Goal: Task Accomplishment & Management: Use online tool/utility

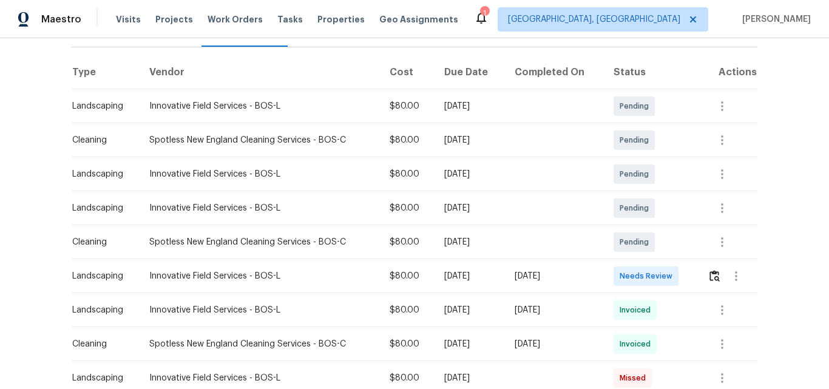
scroll to position [182, 0]
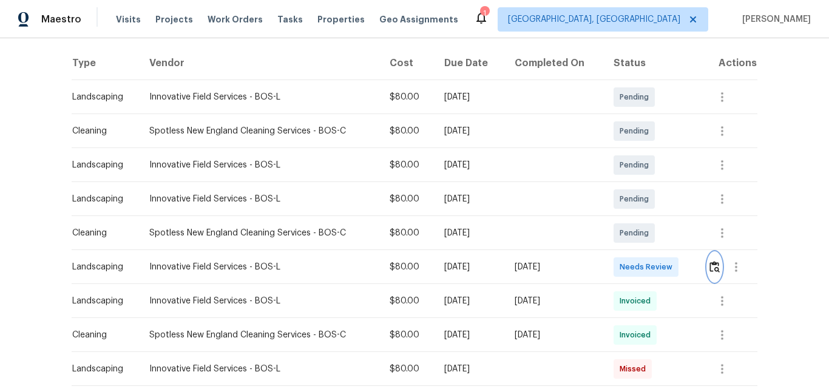
click at [710, 268] on img "button" at bounding box center [715, 267] width 10 height 12
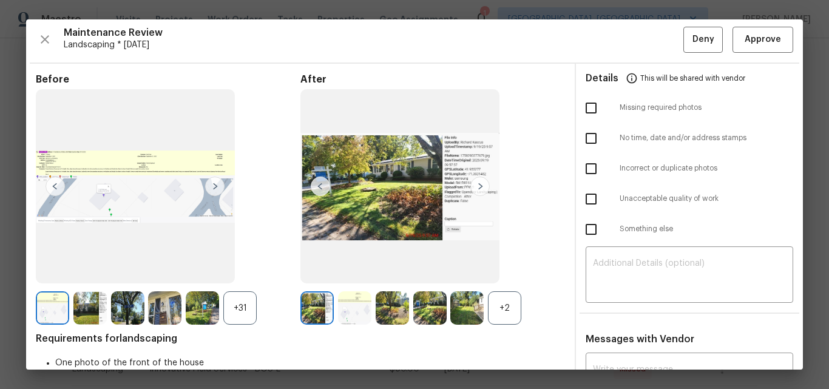
scroll to position [0, 0]
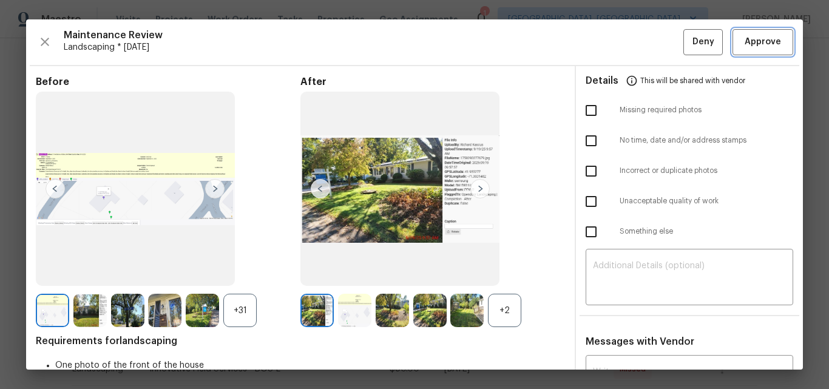
click at [752, 46] on span "Approve" at bounding box center [763, 42] width 36 height 15
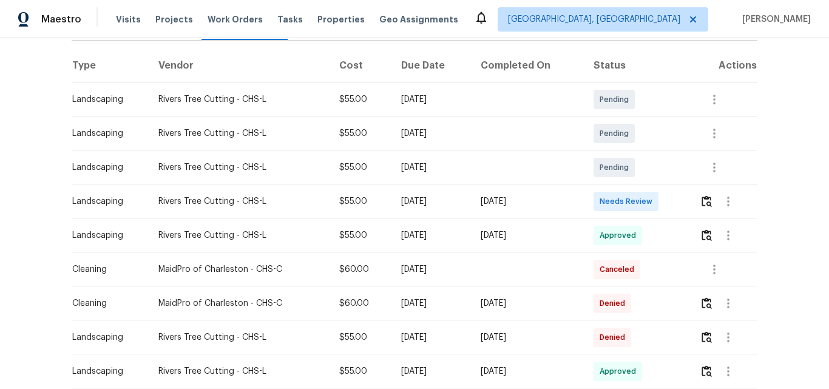
scroll to position [243, 0]
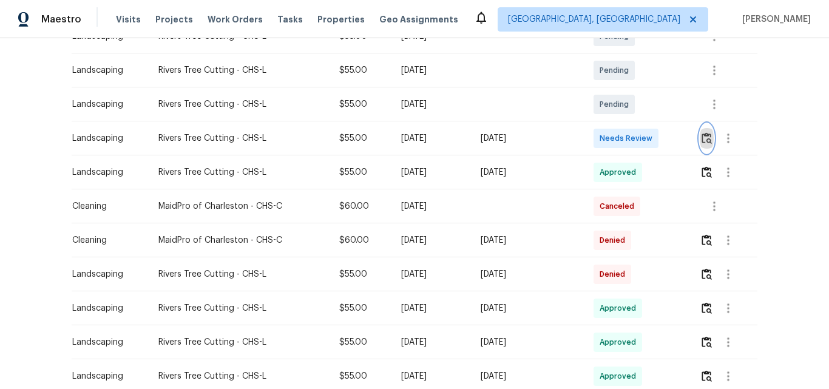
click at [704, 140] on img "button" at bounding box center [707, 138] width 10 height 12
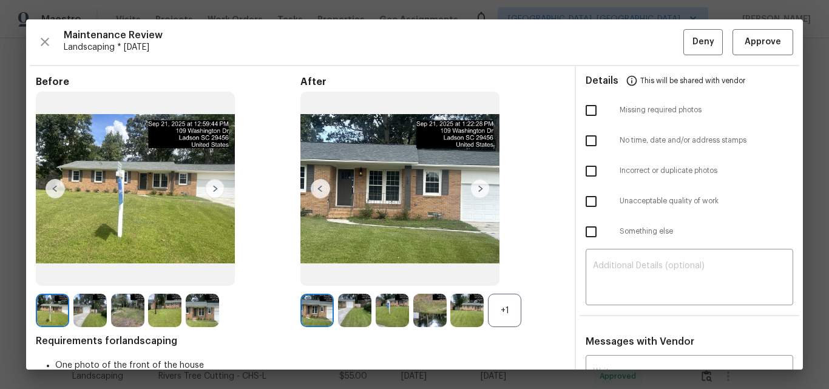
click at [506, 310] on div "+1" at bounding box center [504, 310] width 33 height 33
click at [477, 185] on img at bounding box center [479, 188] width 19 height 19
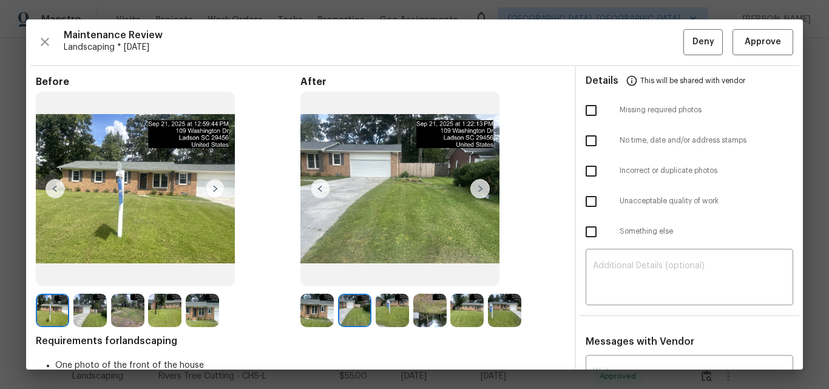
click at [472, 191] on img at bounding box center [479, 188] width 19 height 19
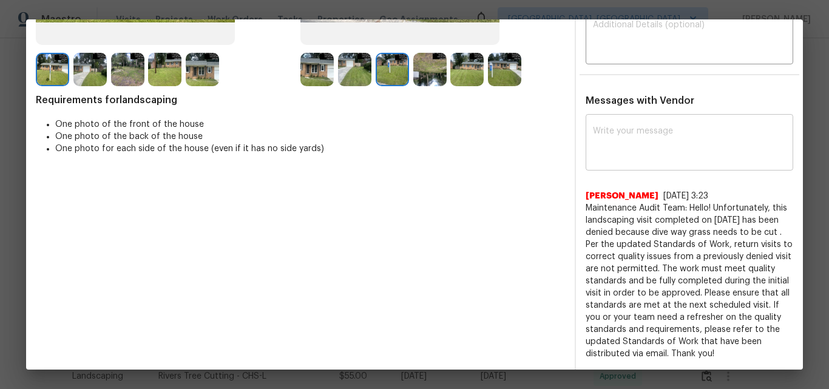
click at [618, 144] on textarea at bounding box center [689, 144] width 193 height 34
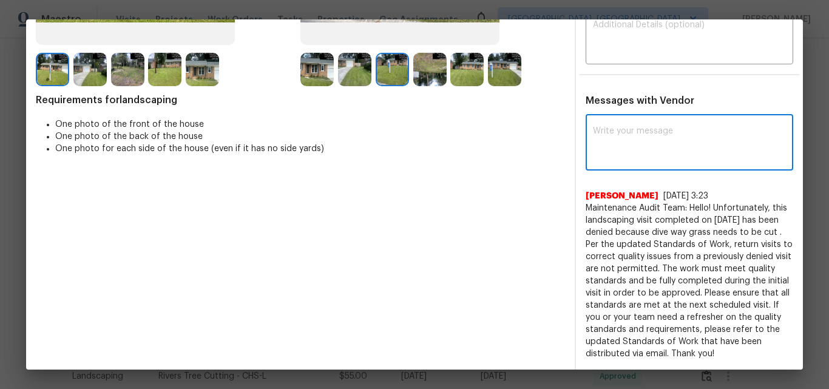
paste textarea "Maintenance Audit Team: Hello! Unfortunately, this Landscaping visit completed …"
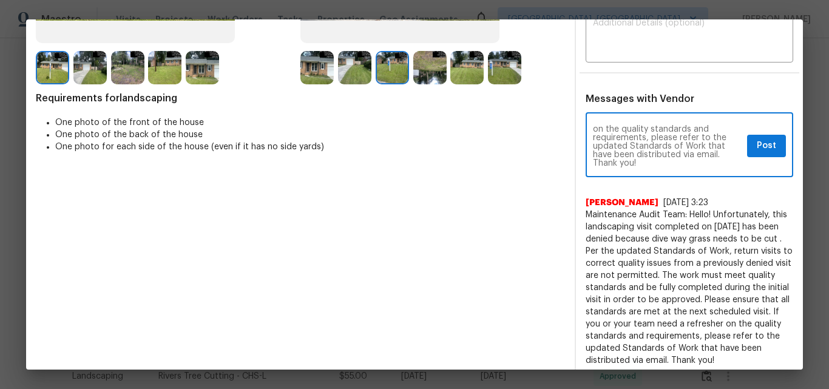
scroll to position [121, 0]
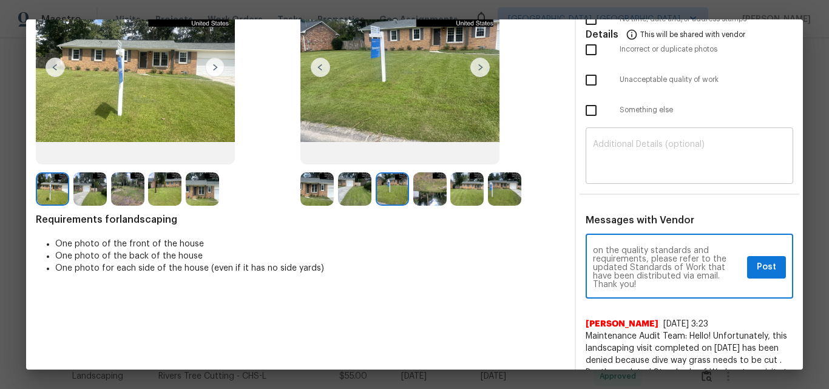
type textarea "Maintenance Audit Team: Hello! Unfortunately, this Landscaping visit completed …"
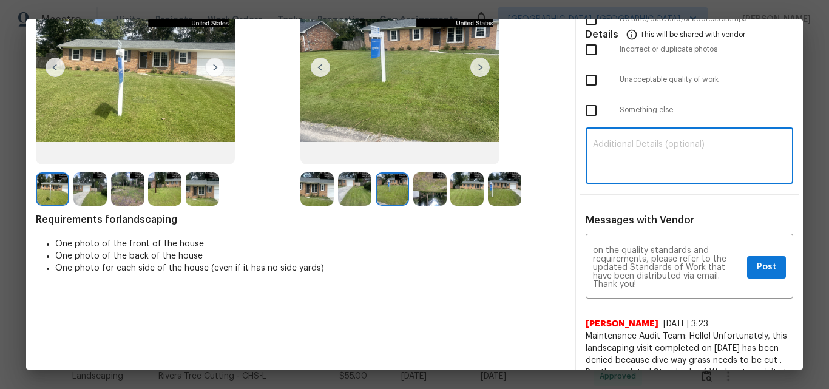
click at [644, 141] on textarea at bounding box center [689, 157] width 193 height 34
paste textarea "Maintenance Audit Team: Hello! Unfortunately, this Landscaping visit completed …"
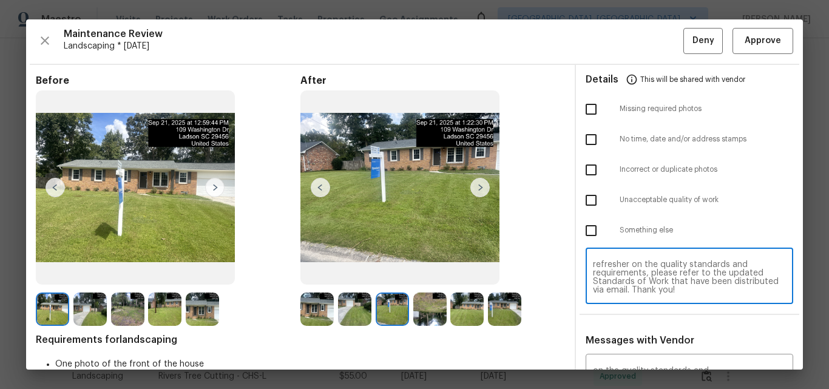
scroll to position [0, 0]
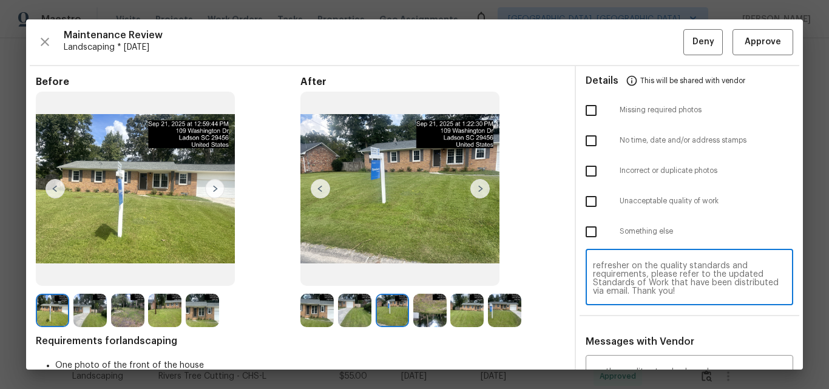
type textarea "Maintenance Audit Team: Hello! Unfortunately, this Landscaping visit completed …"
click at [588, 203] on input "checkbox" at bounding box center [591, 201] width 25 height 25
checkbox input "true"
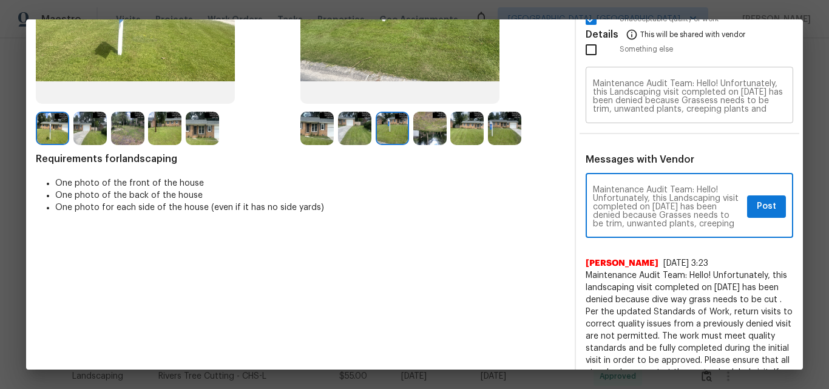
type textarea "Maintenance Audit Team: Hello! Unfortunately, this Landscaping visit completed …"
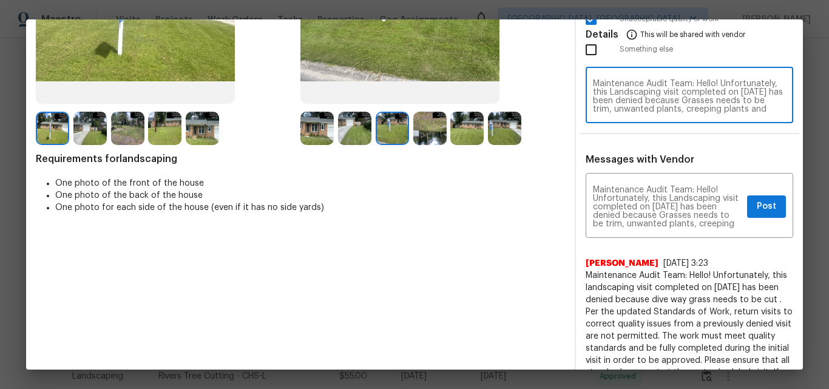
scroll to position [1, 0]
type textarea "Maintenance Audit Team: Hello! Unfortunately, this Landscaping visit completed …"
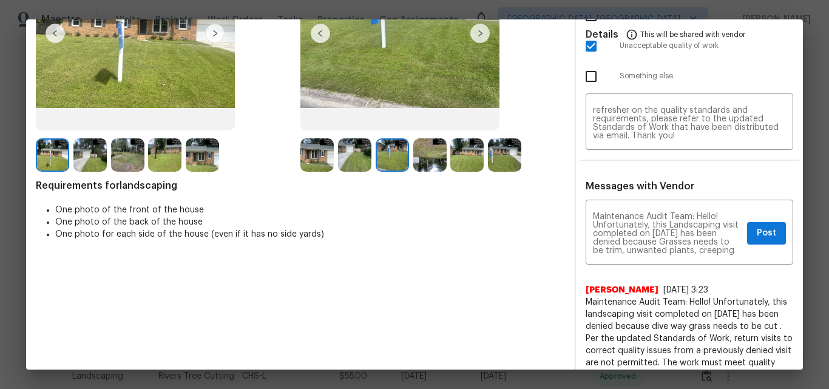
scroll to position [182, 0]
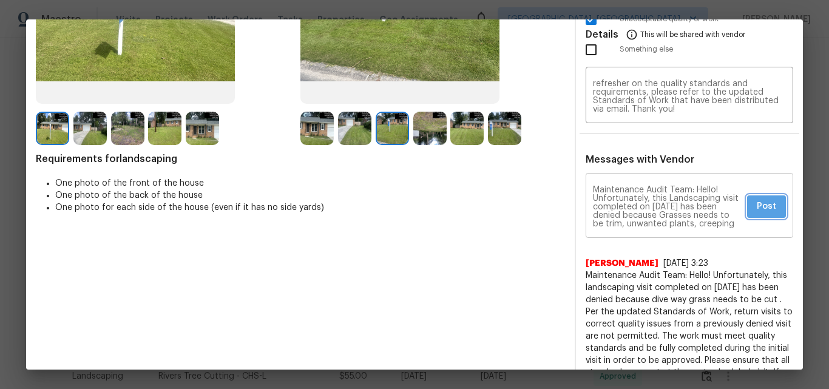
click at [757, 208] on span "Post" at bounding box center [766, 206] width 19 height 15
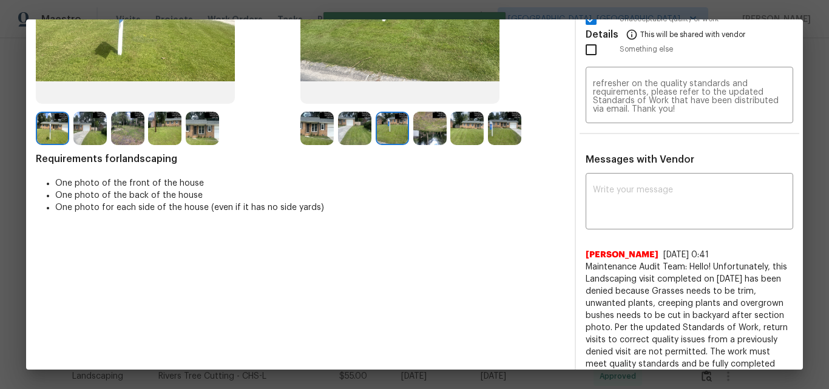
scroll to position [0, 0]
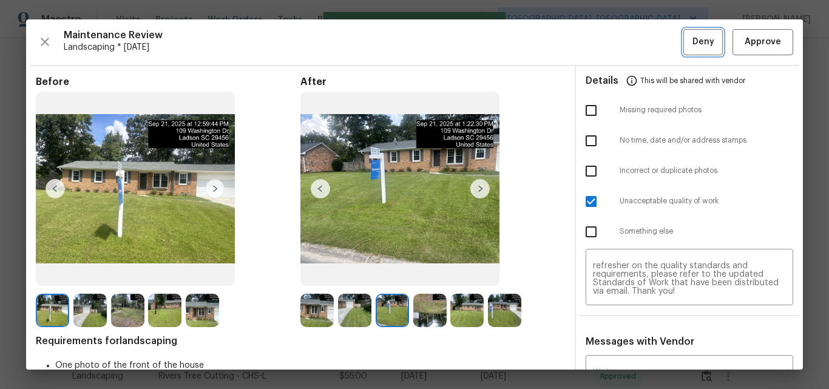
click at [693, 42] on span "Deny" at bounding box center [704, 42] width 22 height 15
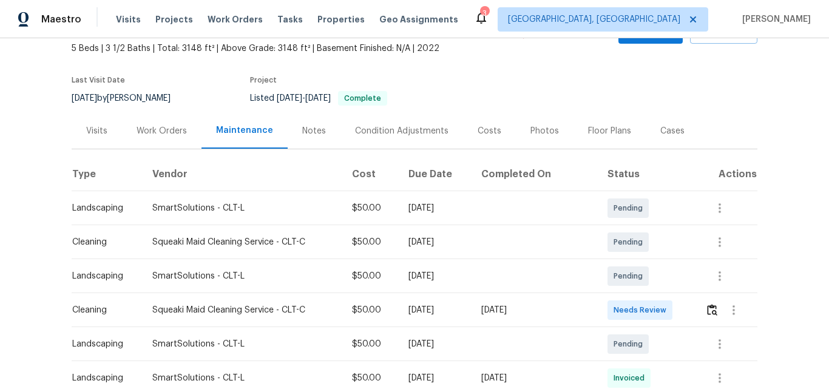
scroll to position [182, 0]
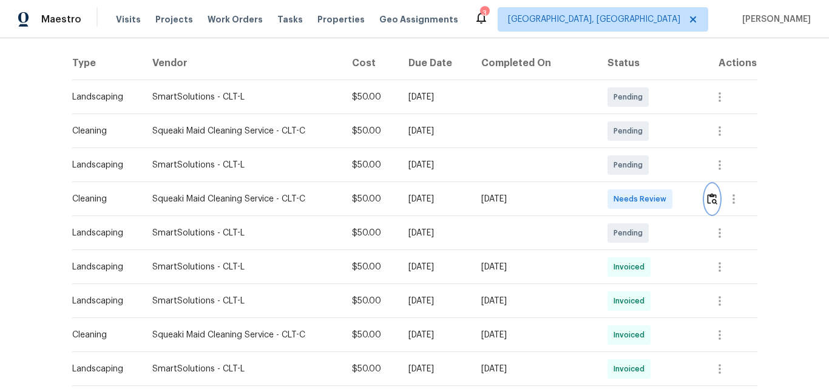
click at [707, 202] on img "button" at bounding box center [712, 199] width 10 height 12
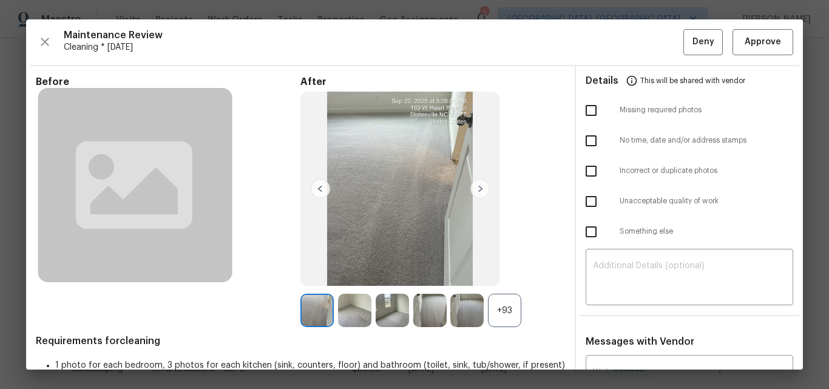
click at [508, 307] on div "+93" at bounding box center [504, 310] width 33 height 33
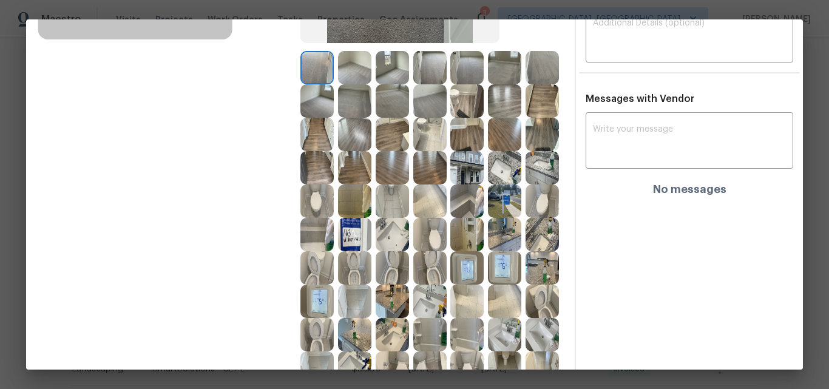
scroll to position [0, 0]
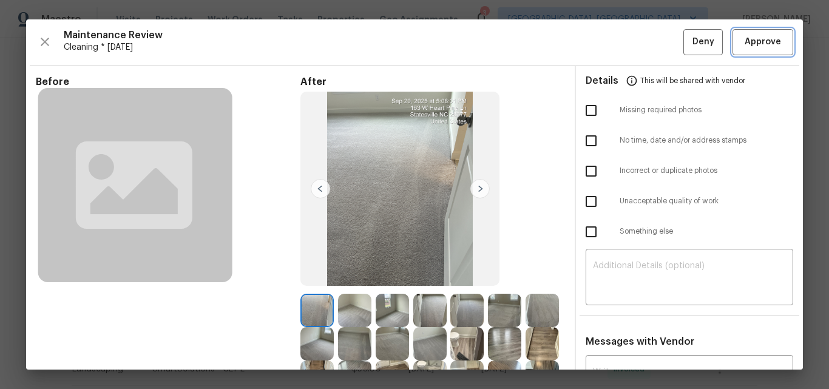
click at [746, 41] on span "Approve" at bounding box center [763, 42] width 36 height 15
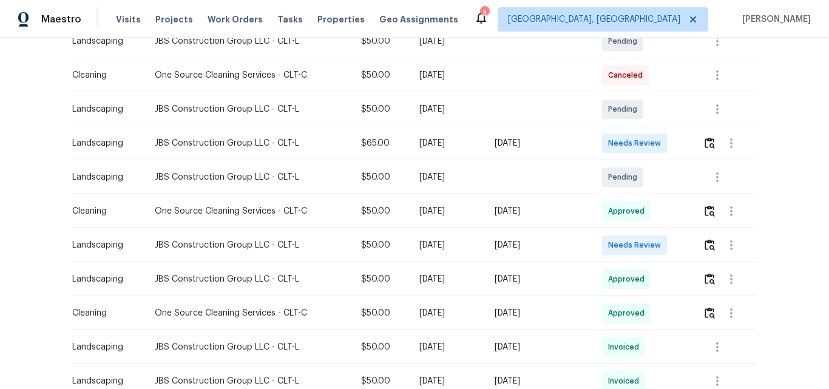
scroll to position [243, 0]
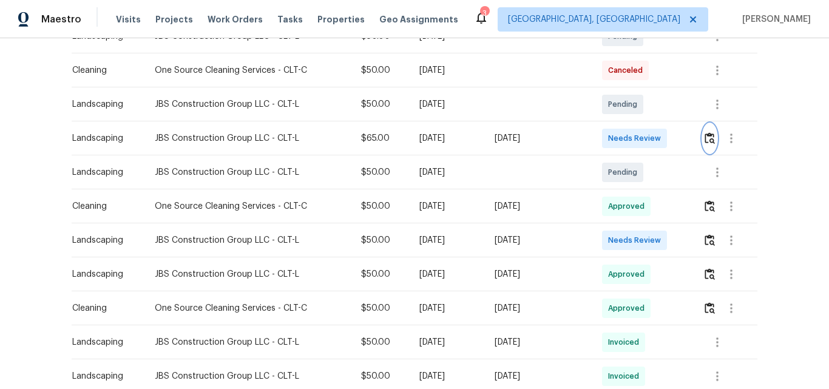
click at [707, 135] on img "button" at bounding box center [710, 138] width 10 height 12
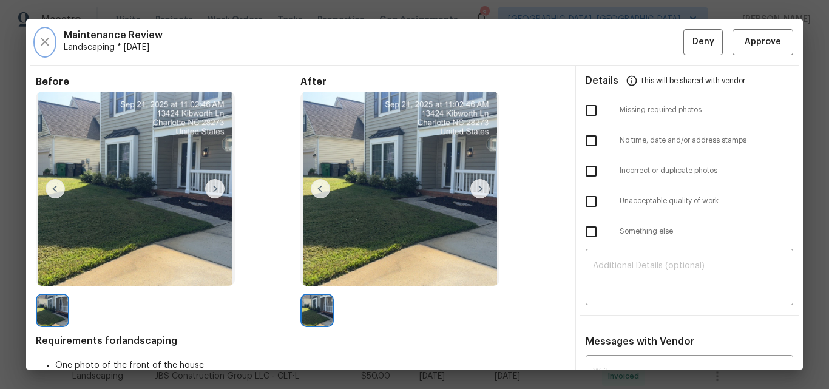
click at [43, 46] on icon "button" at bounding box center [45, 42] width 15 height 15
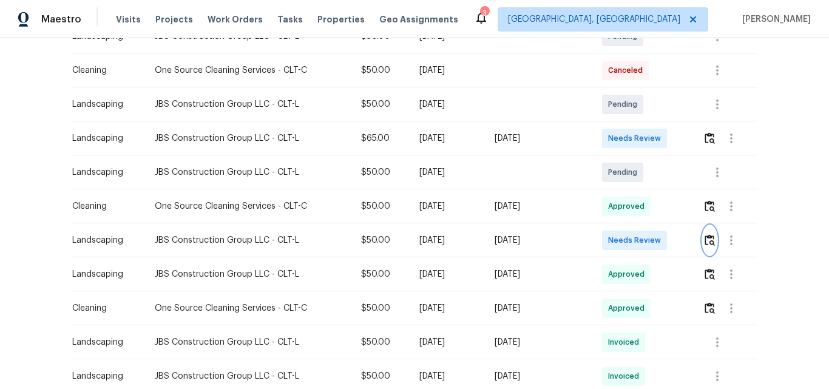
click at [710, 239] on img "button" at bounding box center [710, 240] width 10 height 12
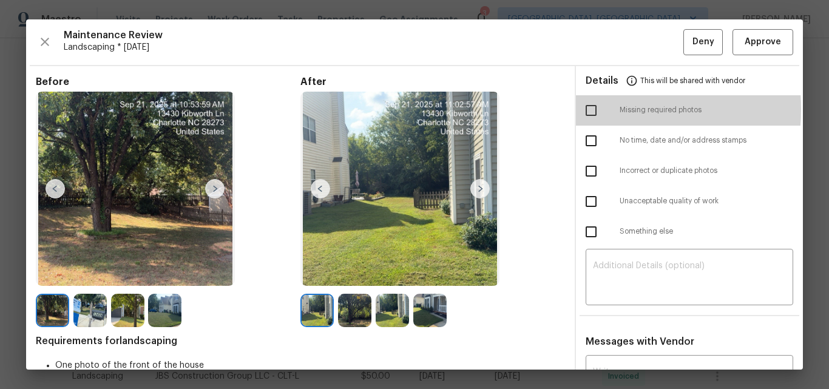
click at [583, 109] on input "checkbox" at bounding box center [591, 110] width 25 height 25
checkbox input "true"
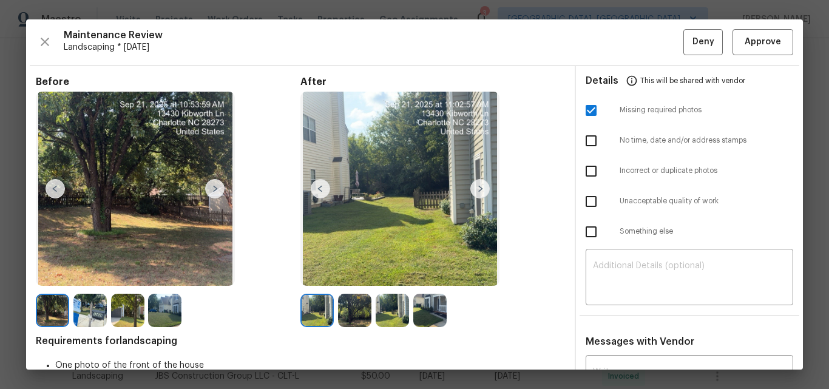
click at [586, 200] on input "checkbox" at bounding box center [591, 201] width 25 height 25
click at [587, 199] on input "checkbox" at bounding box center [591, 201] width 25 height 25
checkbox input "false"
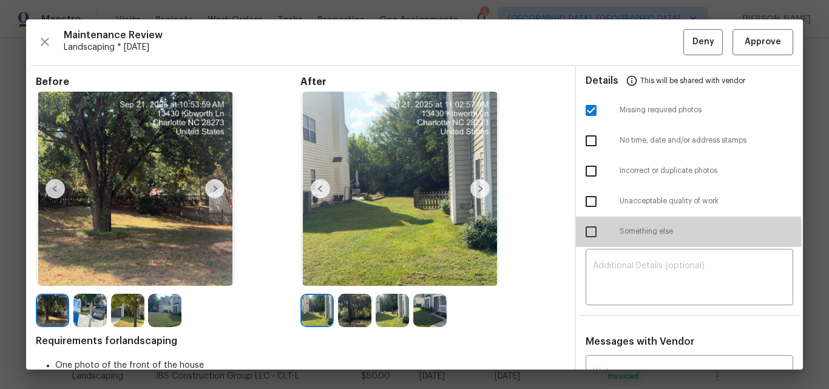
click at [585, 234] on input "checkbox" at bounding box center [591, 231] width 25 height 25
checkbox input "true"
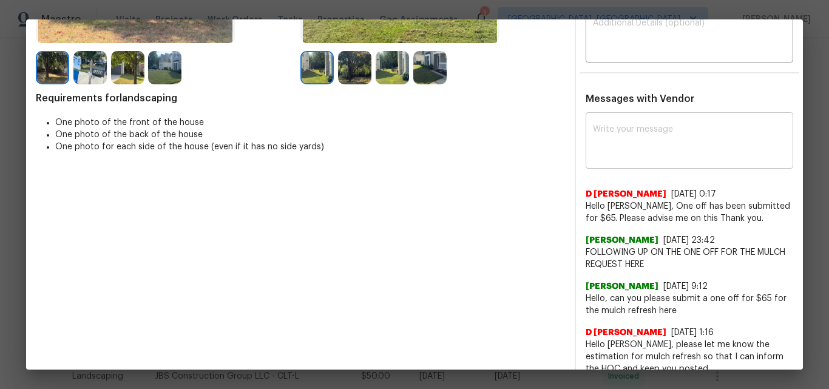
click at [622, 151] on textarea at bounding box center [689, 142] width 193 height 34
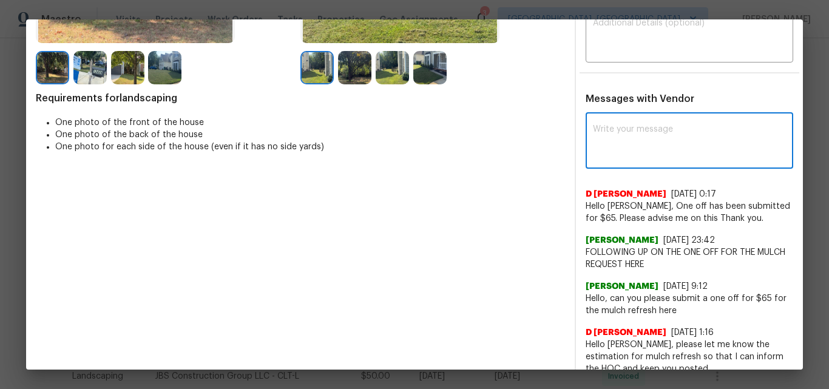
click at [630, 148] on textarea at bounding box center [689, 142] width 193 height 34
paste textarea "Maintenance Audit Team: Hello! Unfortunately, this Landscaping visit completed …"
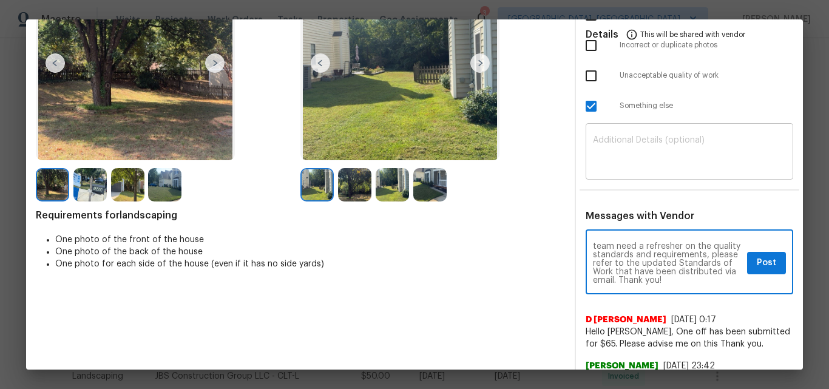
scroll to position [121, 0]
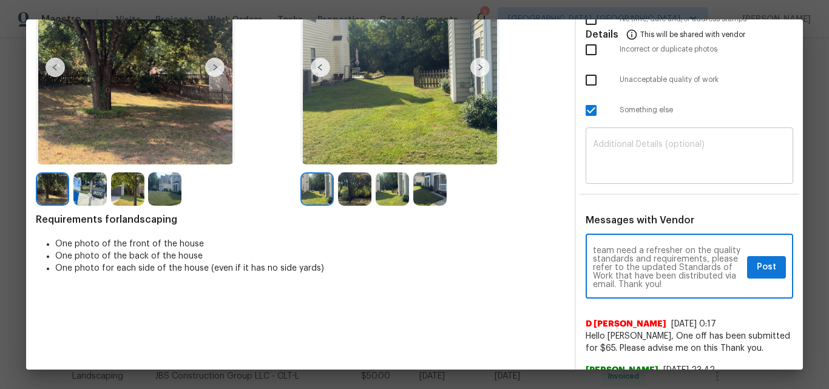
type textarea "Maintenance Audit Team: Hello! Unfortunately, this Landscaping visit completed …"
click at [644, 159] on textarea at bounding box center [689, 157] width 193 height 34
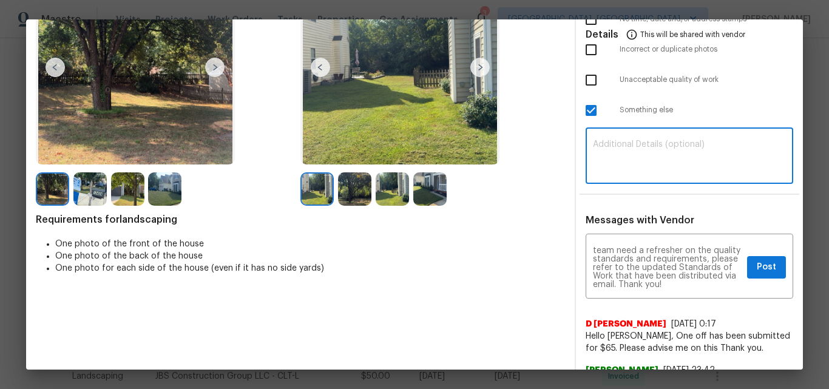
paste textarea "Maintenance Audit Team: Hello! Unfortunately, this Landscaping visit completed …"
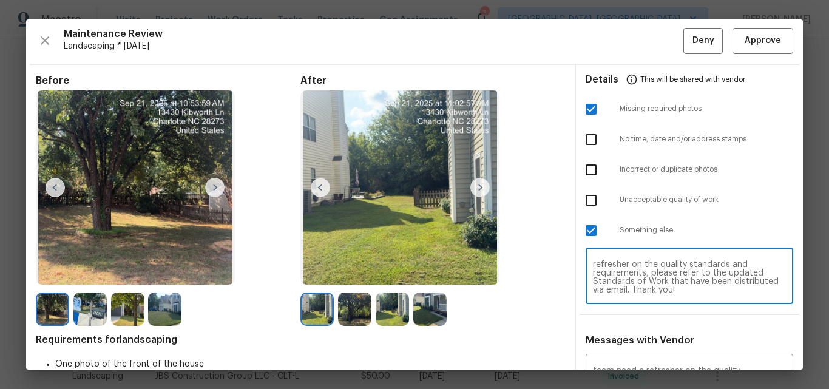
scroll to position [0, 0]
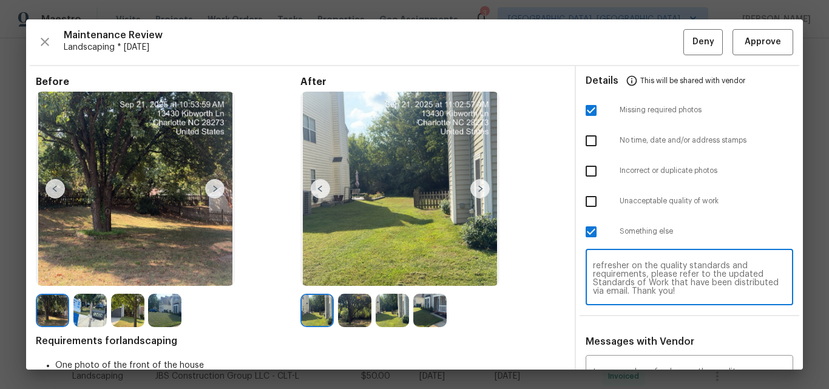
type textarea "Maintenance Audit Team: Hello! Unfortunately, this Landscaping visit completed …"
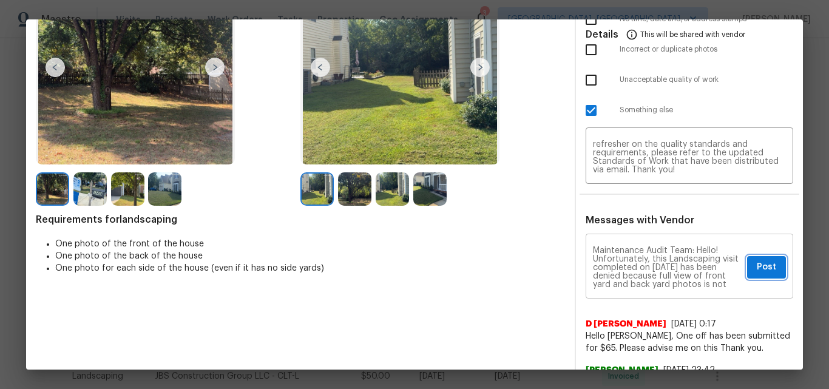
click span "Post"
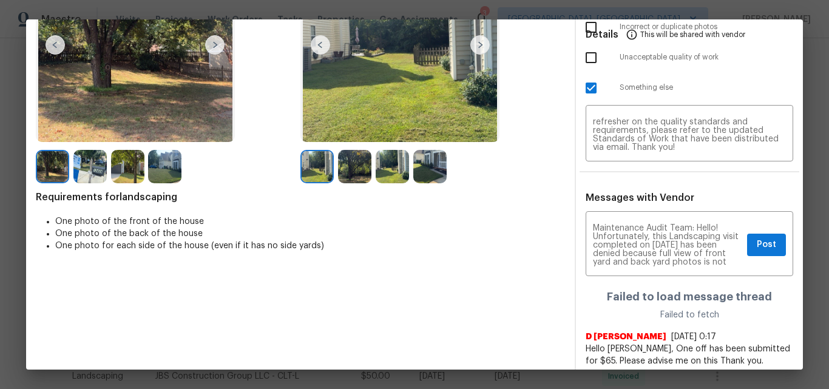
scroll to position [182, 0]
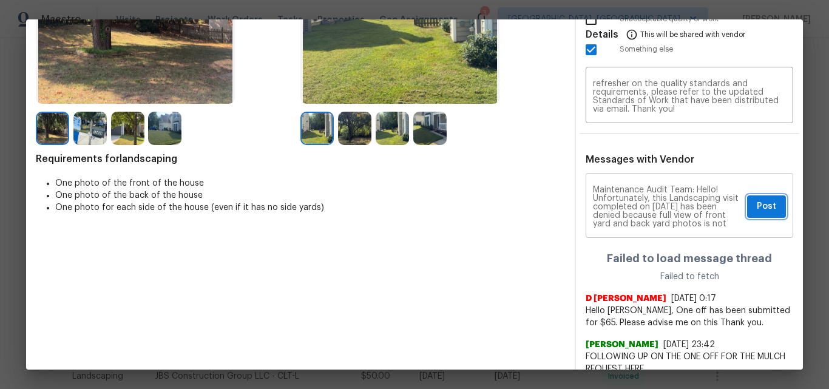
click button "Post"
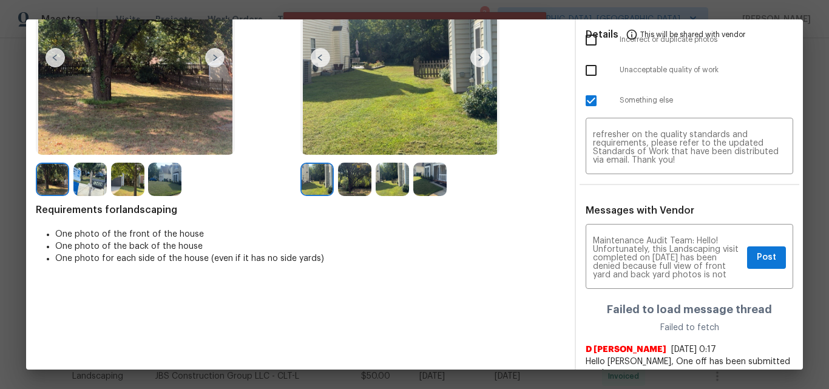
scroll to position [0, 0]
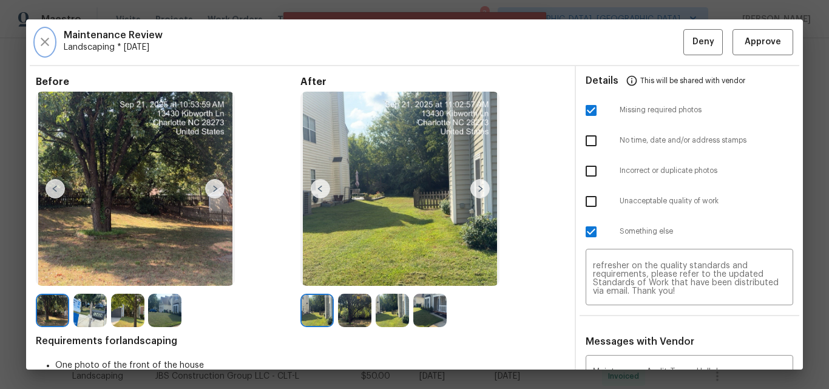
click icon "button"
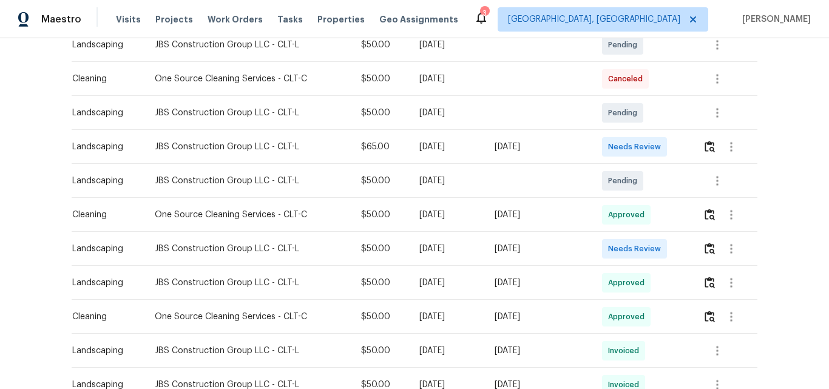
scroll to position [243, 0]
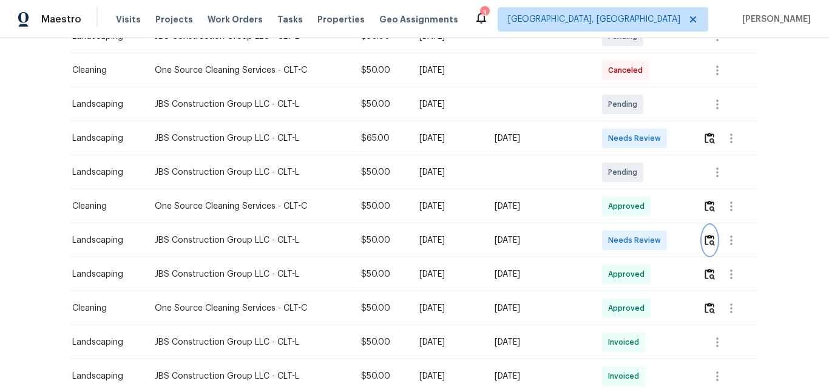
click at [710, 242] on img "button" at bounding box center [710, 240] width 10 height 12
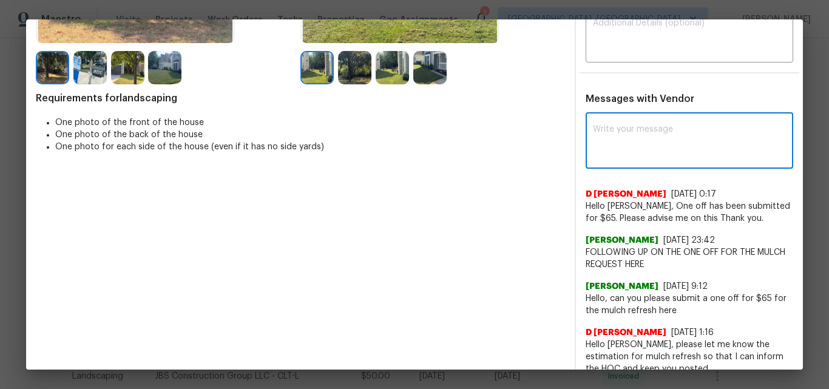
click at [628, 143] on textarea at bounding box center [689, 142] width 193 height 34
paste textarea "Maintenance Audit Team: Hello! Unfortunately, this Landscaping visit completed …"
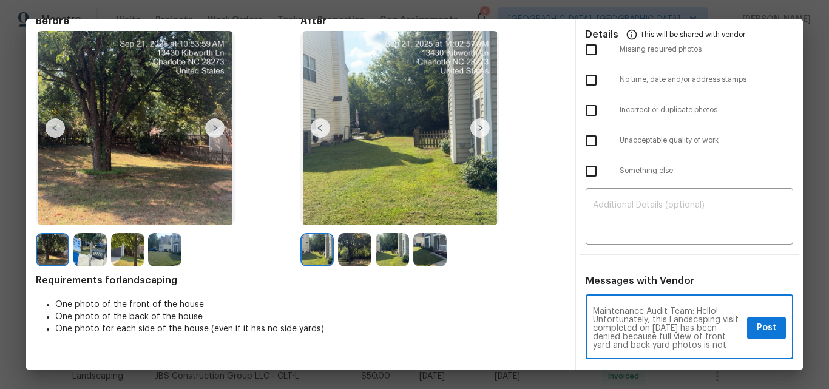
scroll to position [0, 0]
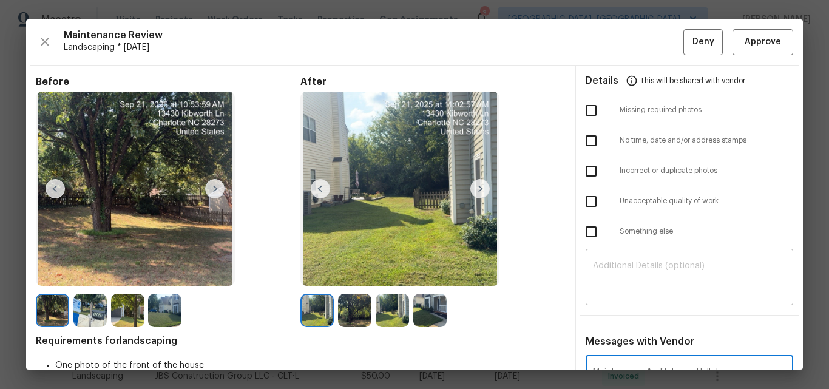
type textarea "Maintenance Audit Team: Hello! Unfortunately, this Landscaping visit completed …"
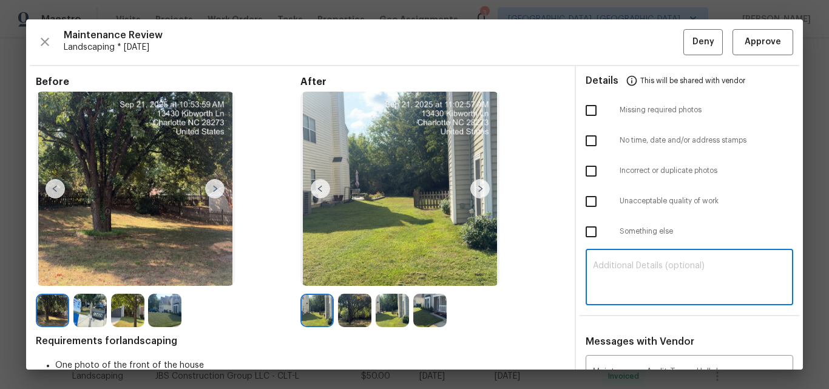
click at [615, 274] on textarea at bounding box center [689, 279] width 193 height 34
paste textarea "Maintenance Audit Team: Hello! Unfortunately, this Landscaping visit completed …"
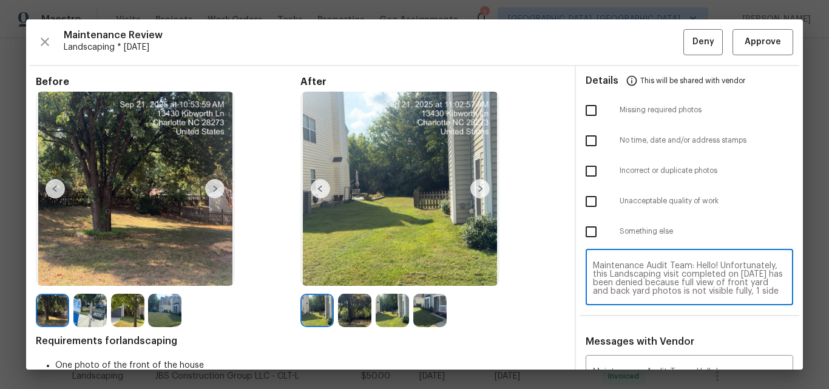
scroll to position [110, 0]
type textarea "Maintenance Audit Team: Hello! Unfortunately, this Landscaping visit completed …"
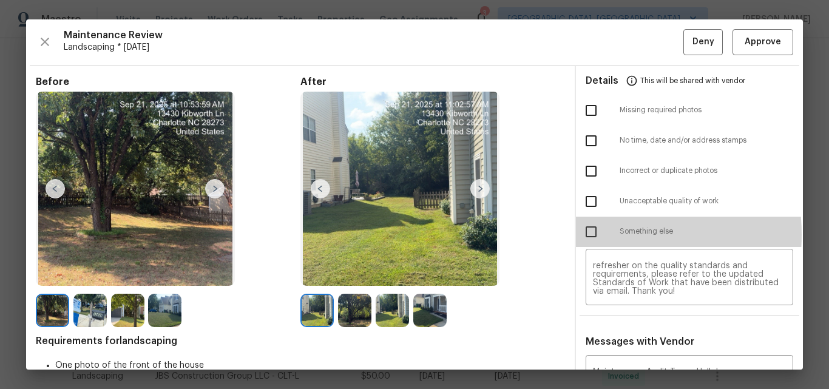
click at [585, 234] on input "checkbox" at bounding box center [591, 231] width 25 height 25
checkbox input "true"
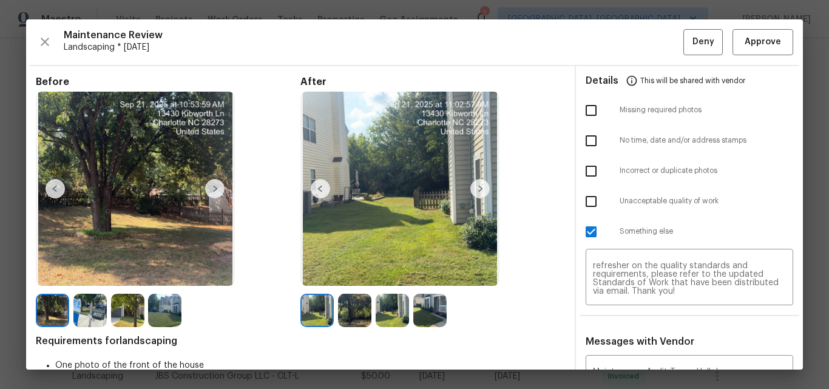
click at [584, 112] on input "checkbox" at bounding box center [591, 110] width 25 height 25
checkbox input "true"
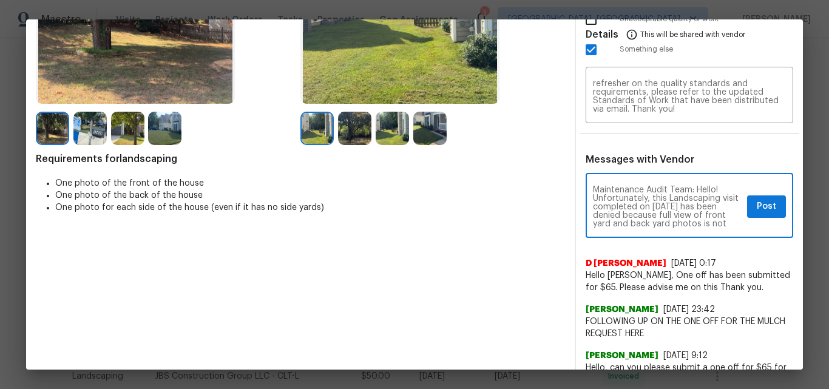
scroll to position [24, 0]
click at [757, 209] on span "Post" at bounding box center [766, 206] width 19 height 15
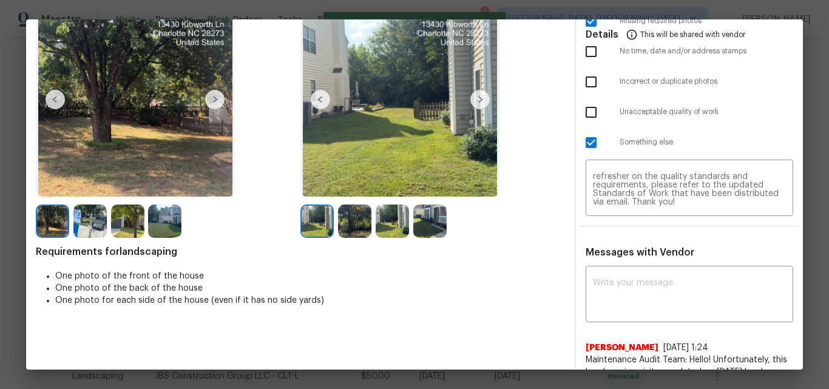
scroll to position [0, 0]
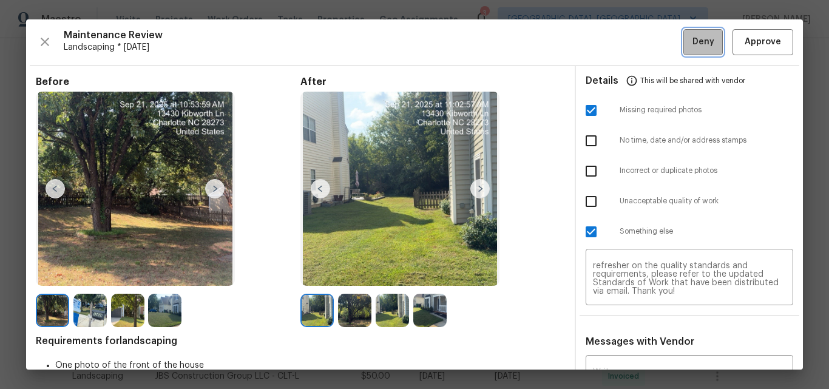
click at [693, 42] on span "Deny" at bounding box center [704, 42] width 22 height 15
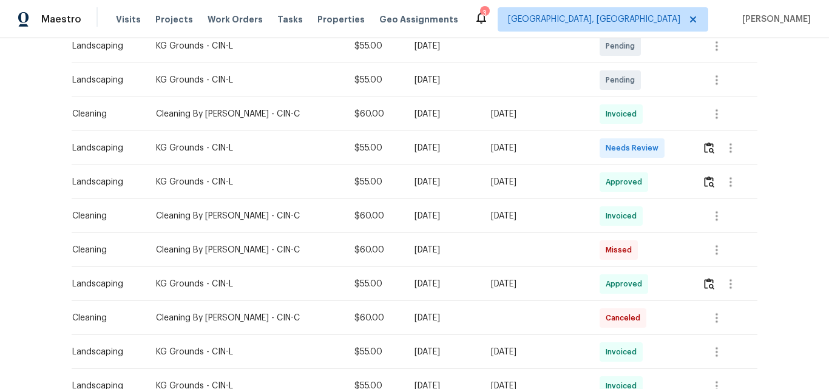
scroll to position [304, 0]
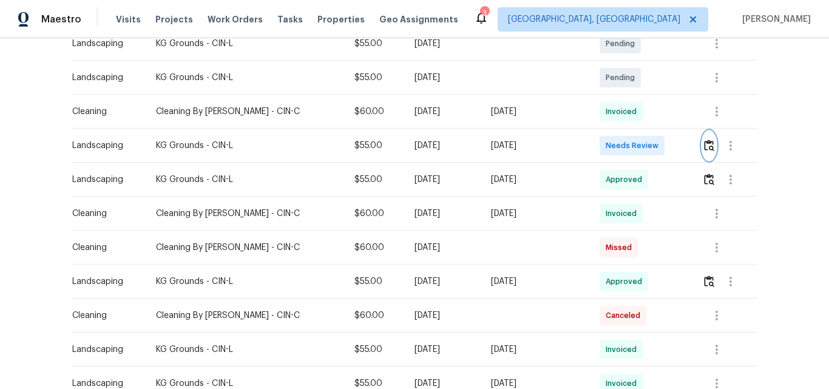
click at [704, 145] on img "button" at bounding box center [709, 146] width 10 height 12
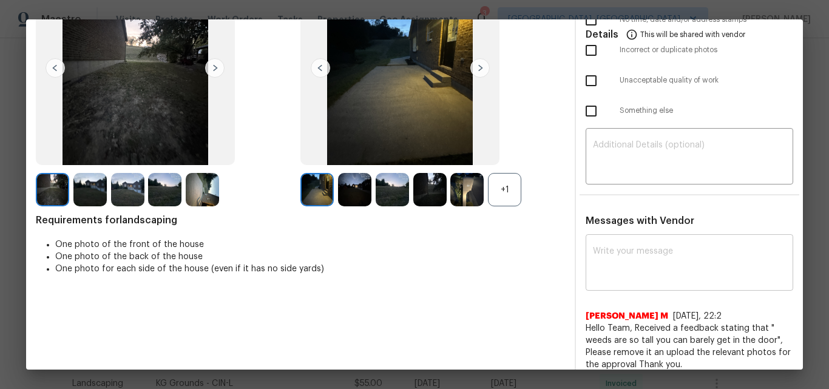
scroll to position [121, 0]
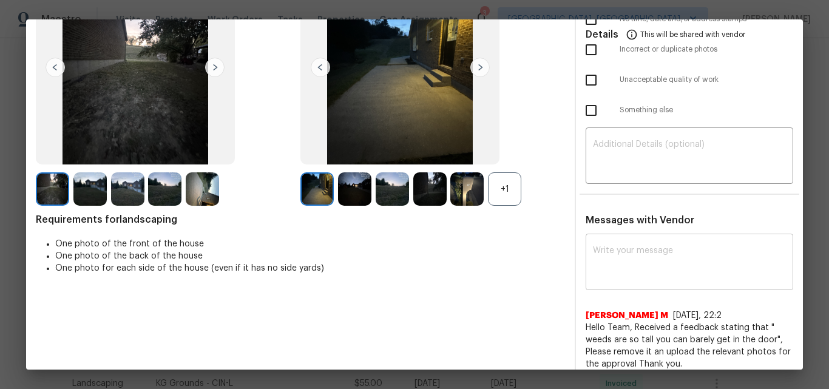
click at [623, 254] on textarea at bounding box center [689, 263] width 193 height 34
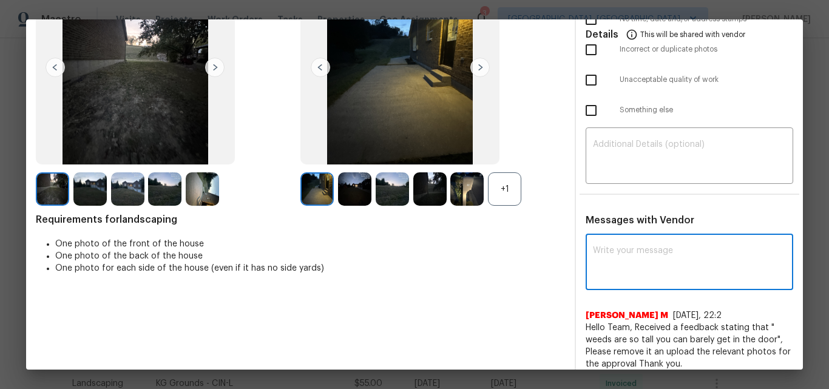
paste textarea "Maintenance Audit Team: Hello! Unfortunately, this Landscaping visit completed …"
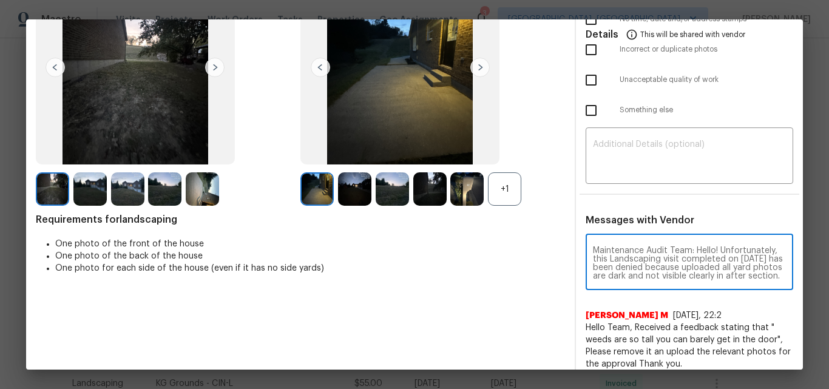
scroll to position [144, 0]
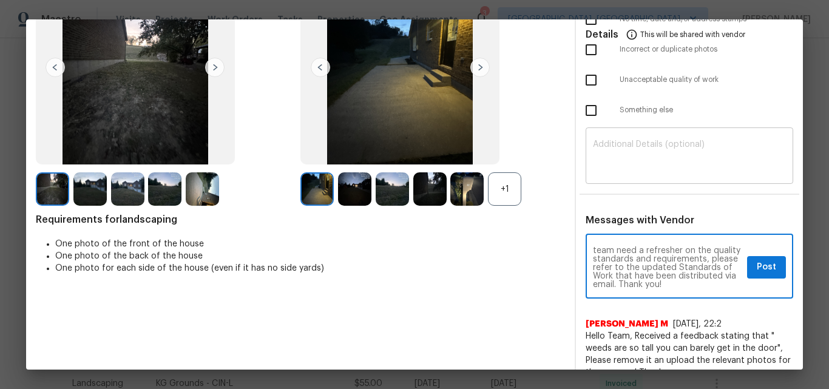
type textarea "Maintenance Audit Team: Hello! Unfortunately, this Landscaping visit completed …"
click at [642, 164] on textarea at bounding box center [689, 157] width 193 height 34
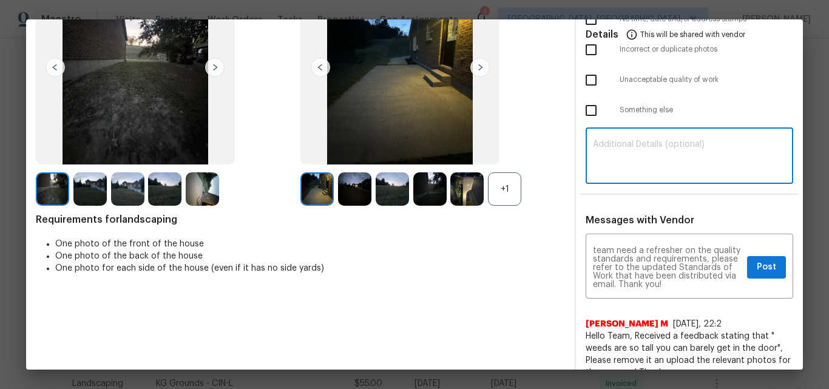
paste textarea "Maintenance Audit Team: Hello! Unfortunately, this Landscaping visit completed …"
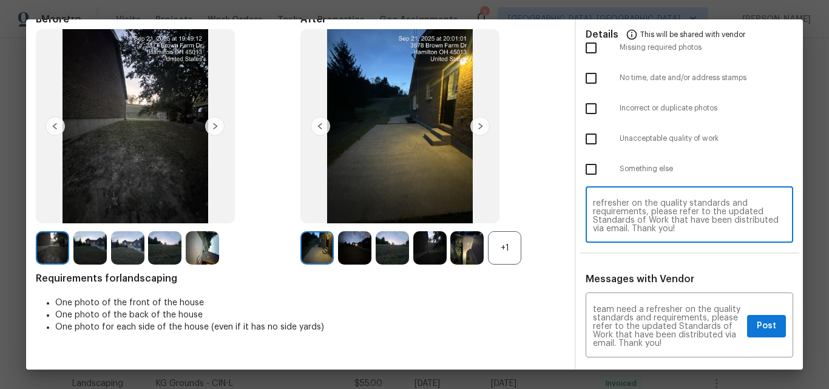
scroll to position [0, 0]
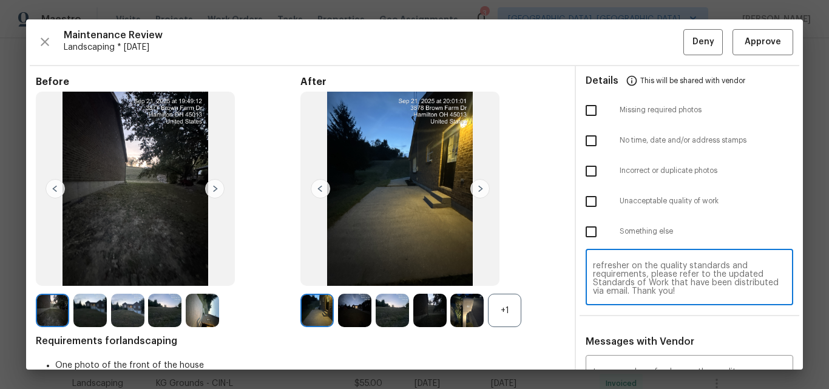
type textarea "Maintenance Audit Team: Hello! Unfortunately, this Landscaping visit completed …"
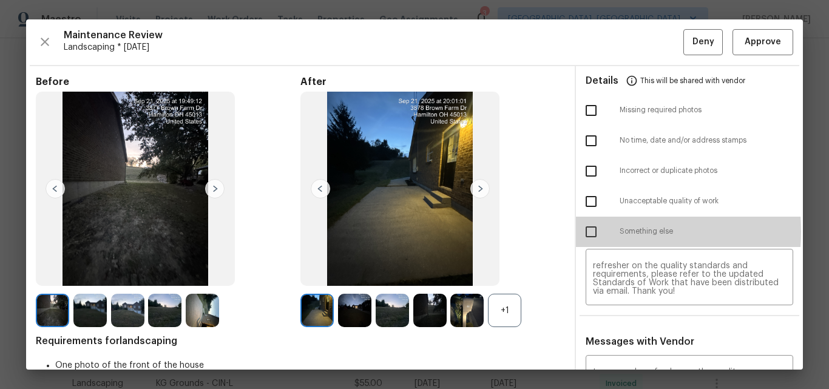
click at [584, 231] on input "checkbox" at bounding box center [591, 231] width 25 height 25
checkbox input "true"
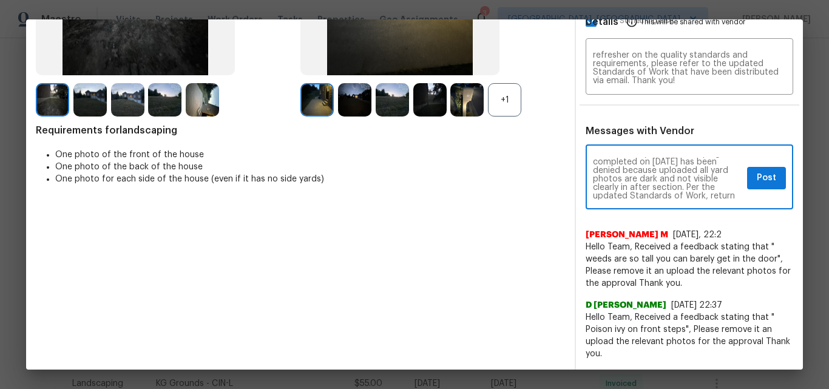
scroll to position [24, 0]
click at [758, 176] on span "Post" at bounding box center [766, 178] width 19 height 15
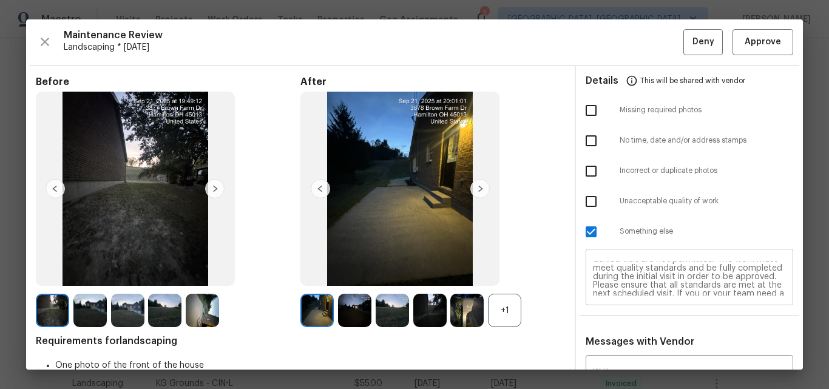
scroll to position [0, 0]
click at [693, 44] on span "Deny" at bounding box center [704, 42] width 22 height 15
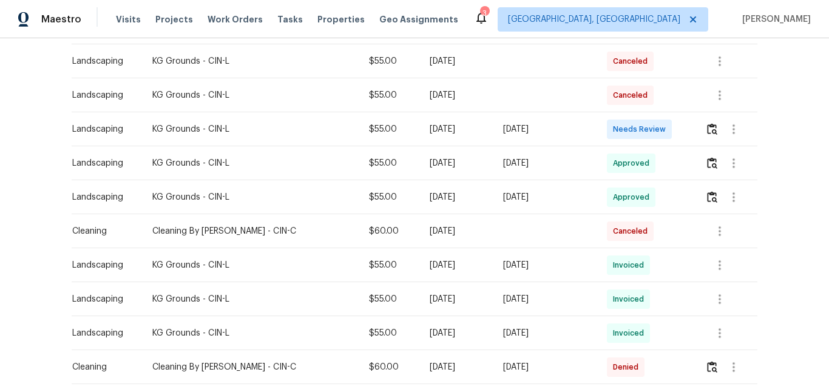
scroll to position [243, 0]
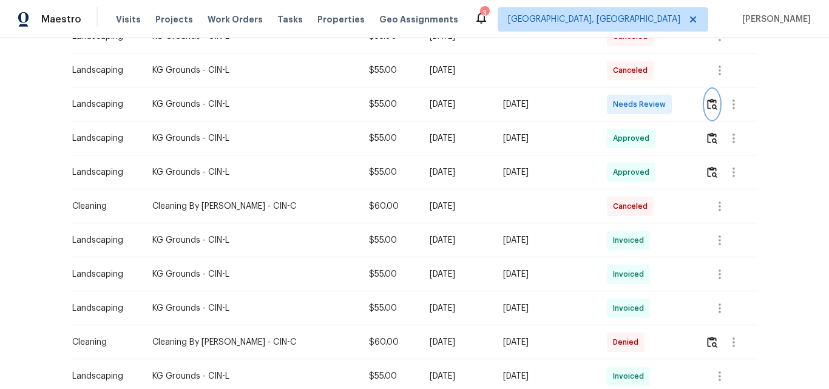
click at [708, 106] on img "button" at bounding box center [712, 104] width 10 height 12
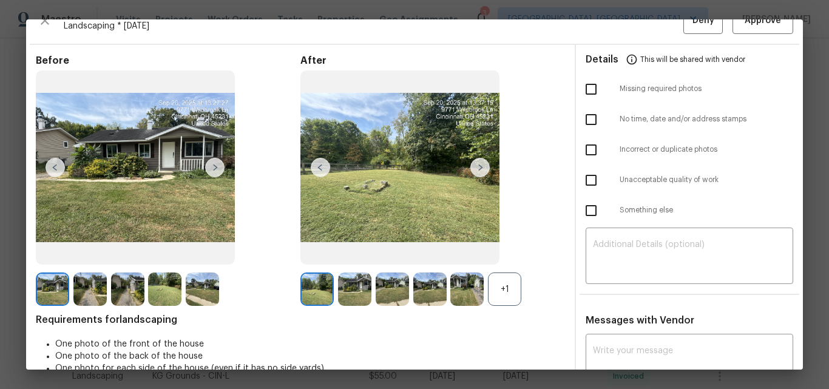
scroll to position [0, 0]
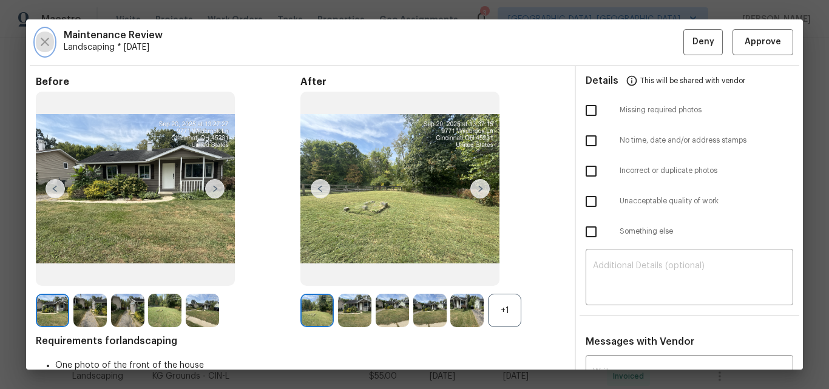
click at [42, 43] on icon "button" at bounding box center [45, 42] width 15 height 15
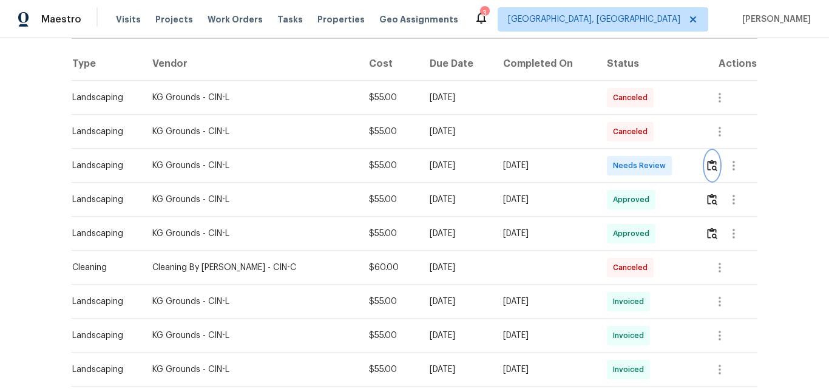
scroll to position [182, 0]
click at [709, 167] on img "button" at bounding box center [712, 165] width 10 height 12
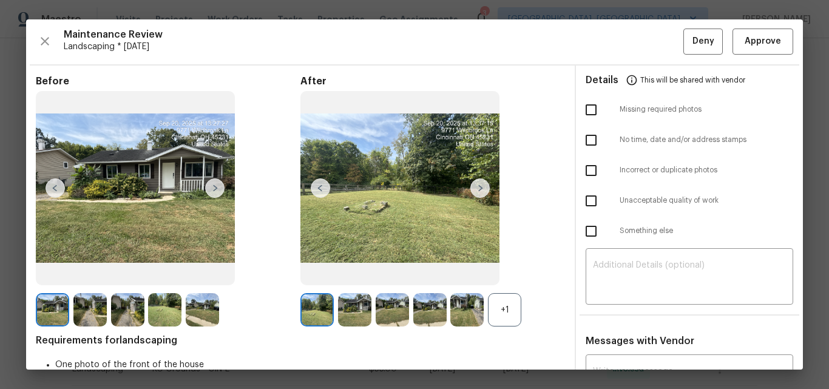
scroll to position [0, 0]
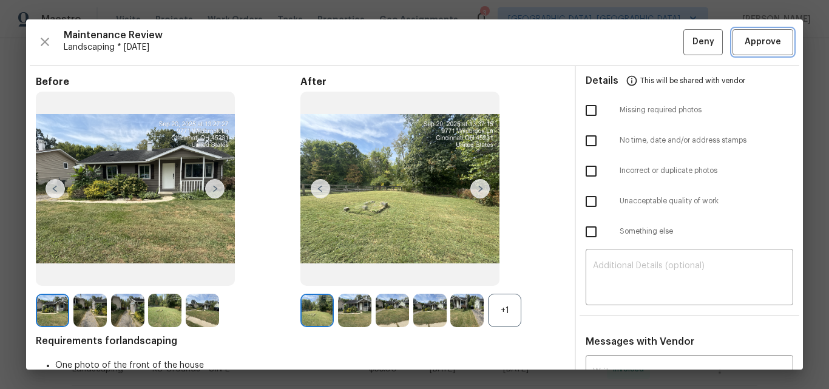
click at [754, 45] on span "Approve" at bounding box center [763, 42] width 36 height 15
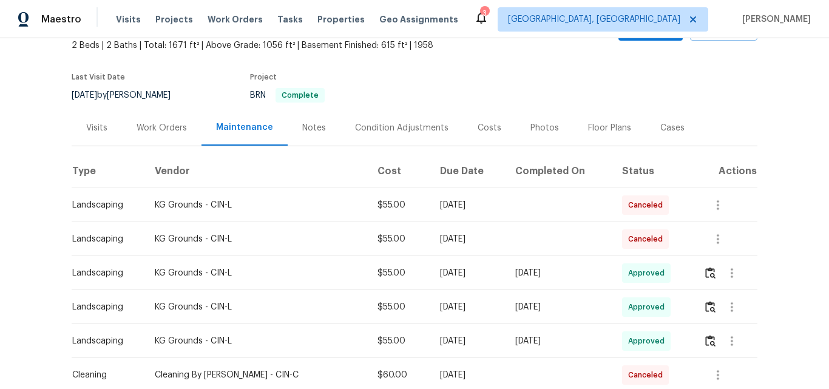
scroll to position [61, 0]
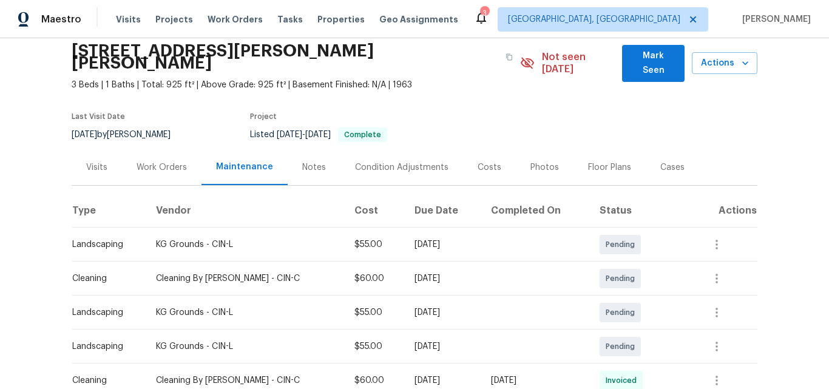
scroll to position [182, 0]
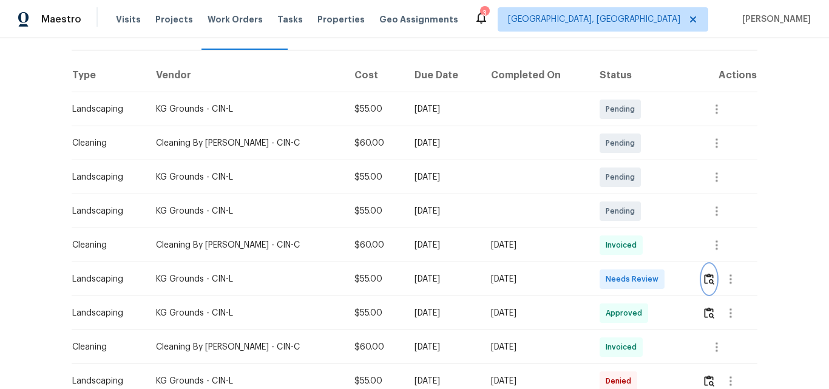
click at [704, 273] on img "button" at bounding box center [709, 279] width 10 height 12
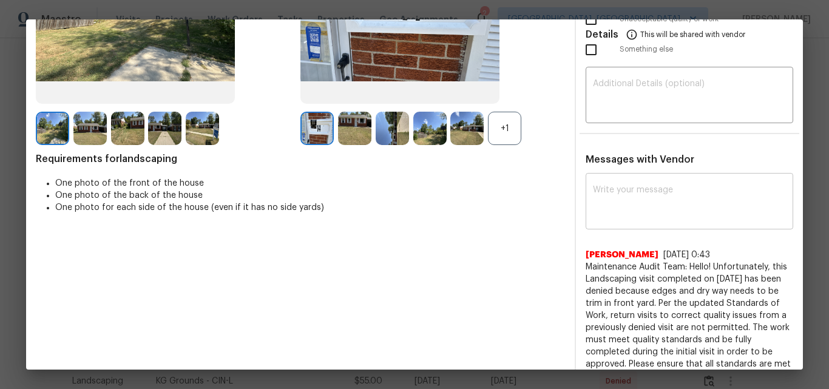
click at [593, 194] on textarea at bounding box center [689, 203] width 193 height 34
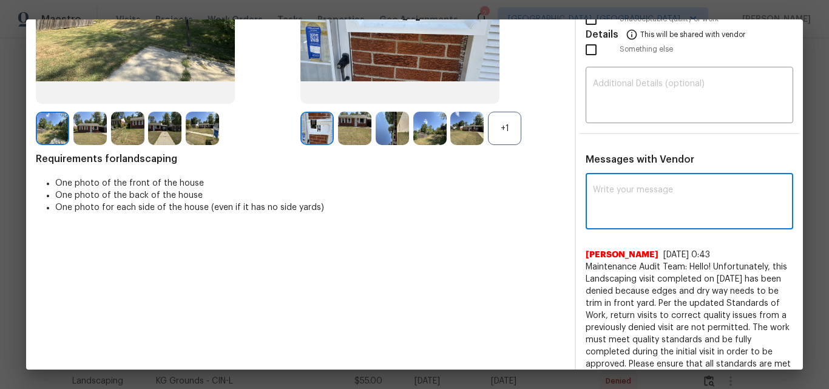
paste textarea "Maintenance Audit Team: Hello! Unfortunately, this Landscaping visit completed …"
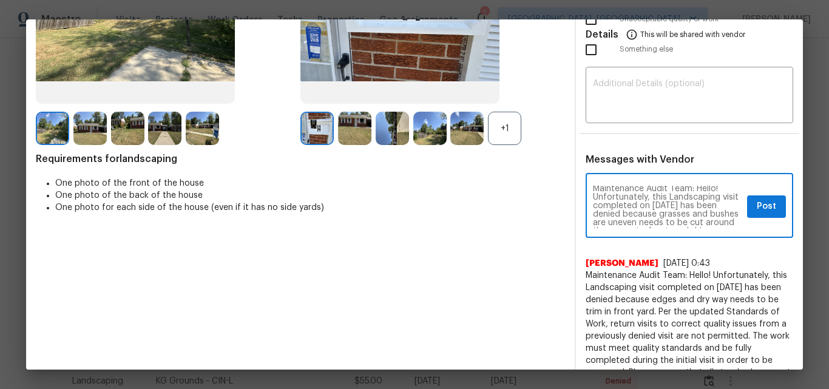
scroll to position [0, 0]
type textarea "Maintenance Audit Team: Hello! Unfortunately, this Landscaping visit completed …"
click at [639, 106] on textarea at bounding box center [689, 97] width 193 height 34
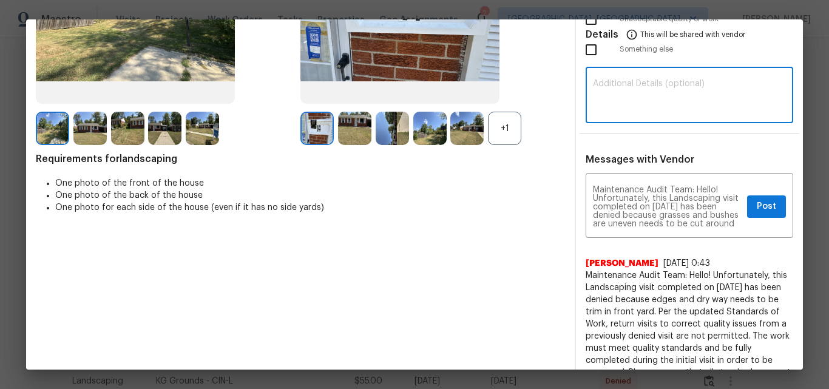
paste textarea "Maintenance Audit Team: Hello! Unfortunately, this Landscaping visit completed …"
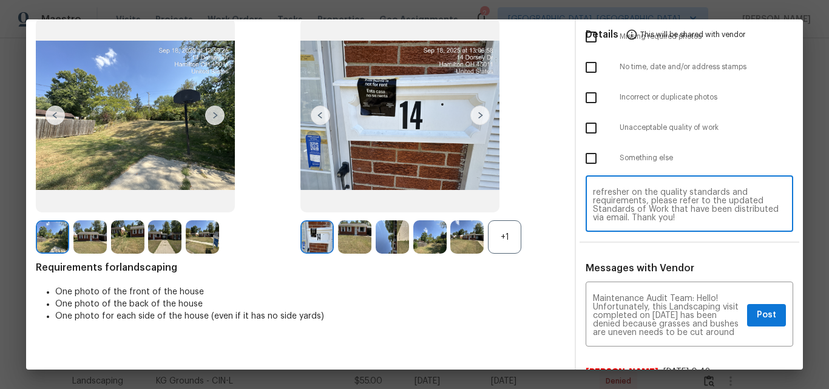
scroll to position [61, 0]
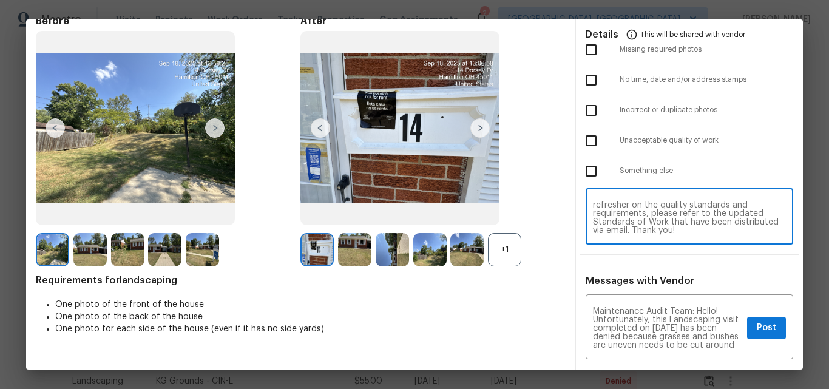
type textarea "Maintenance Audit Team: Hello! Unfortunately, this Landscaping visit completed …"
click at [587, 140] on input "checkbox" at bounding box center [591, 140] width 25 height 25
checkbox input "true"
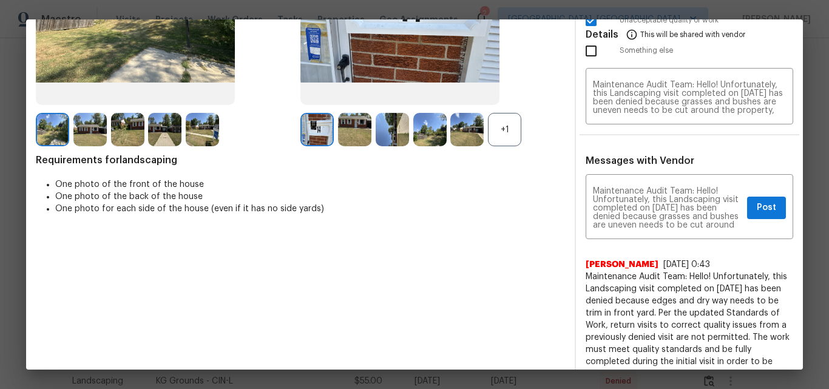
scroll to position [182, 0]
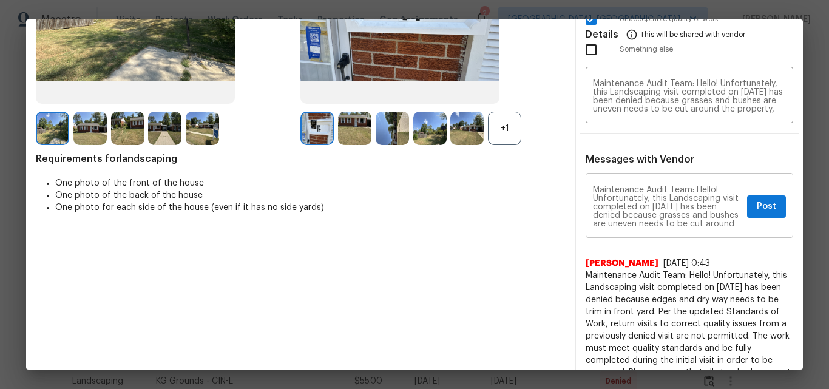
click at [662, 199] on textarea "Maintenance Audit Team: Hello! Unfortunately, this Landscaping visit completed …" at bounding box center [667, 207] width 149 height 42
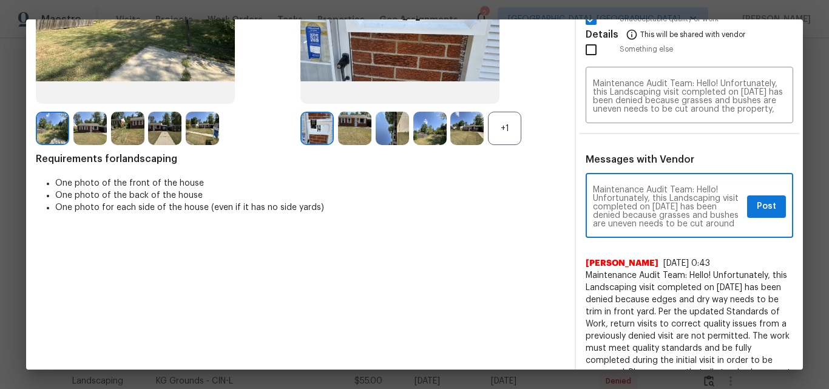
paste textarea "and full view of back yard is not visible"
type textarea "Maintenance Audit Team: Hello! Unfortunately, this Landscaping visit completed …"
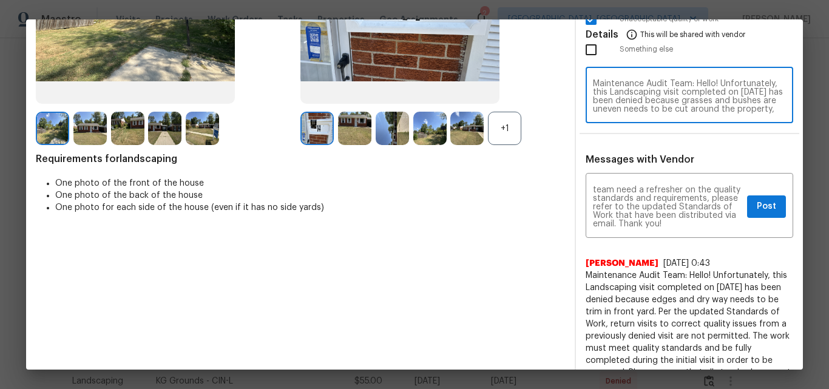
click at [662, 95] on textarea "Maintenance Audit Team: Hello! Unfortunately, this Landscaping visit completed …" at bounding box center [689, 97] width 193 height 34
paste textarea "and full view of back yard is not visible"
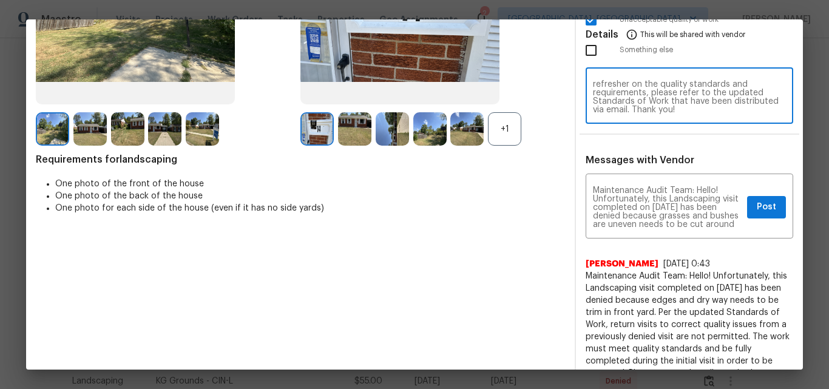
scroll to position [182, 0]
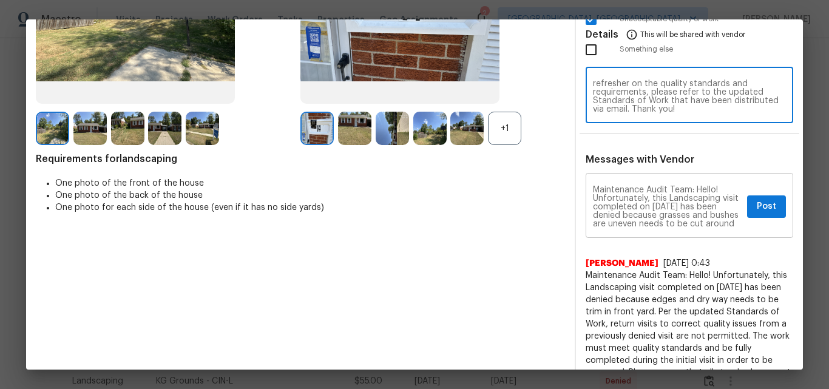
type textarea "Maintenance Audit Team: Hello! Unfortunately, this Landscaping visit completed …"
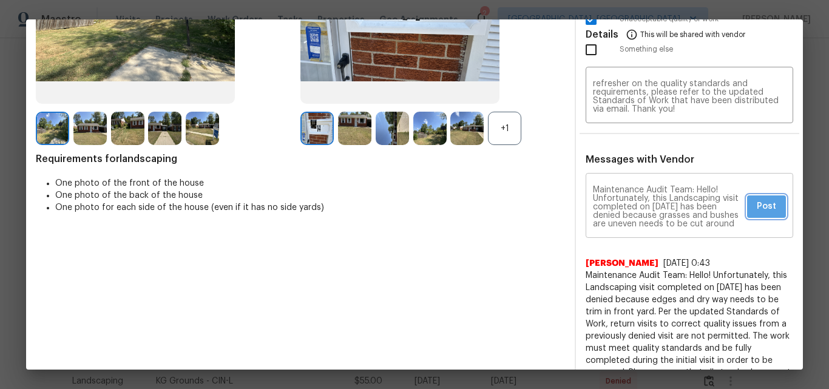
click at [757, 207] on span "Post" at bounding box center [766, 206] width 19 height 15
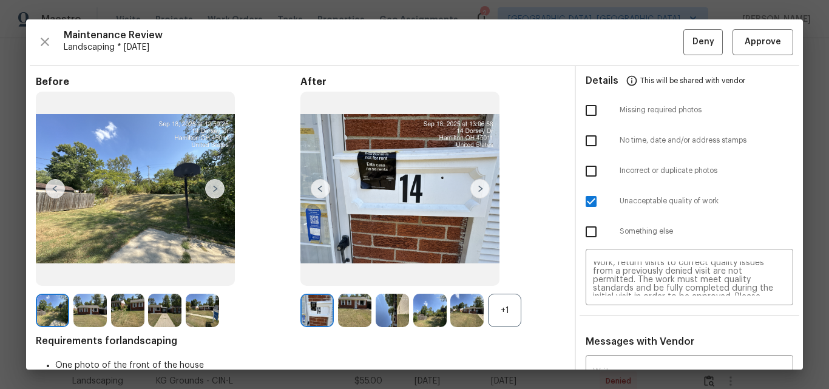
scroll to position [6, 0]
click at [693, 43] on span "Deny" at bounding box center [704, 42] width 22 height 15
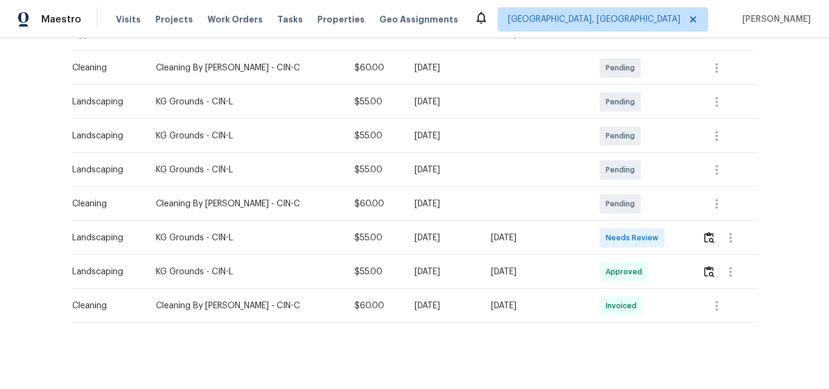
scroll to position [227, 0]
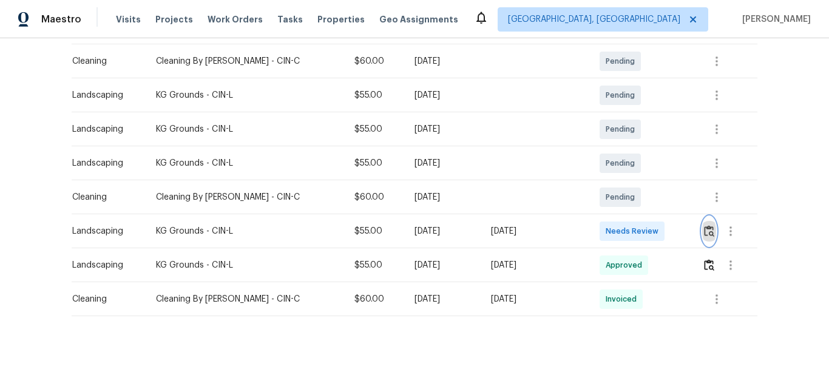
click at [704, 225] on img "button" at bounding box center [709, 231] width 10 height 12
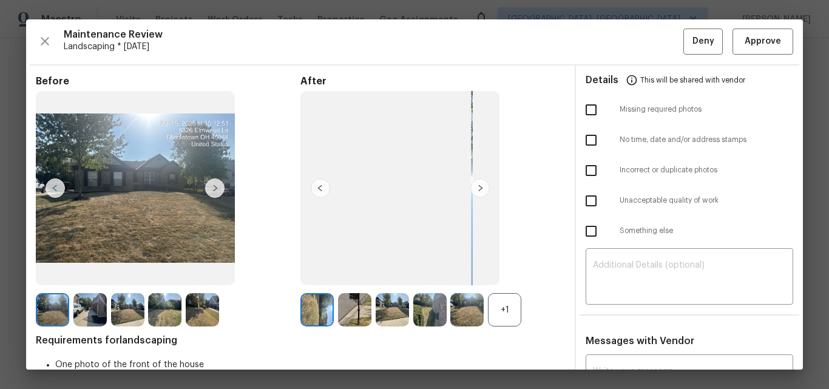
scroll to position [0, 0]
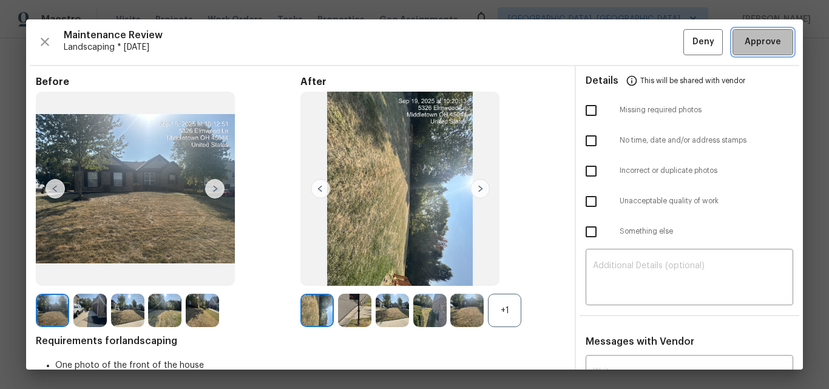
click at [758, 43] on span "Approve" at bounding box center [763, 42] width 36 height 15
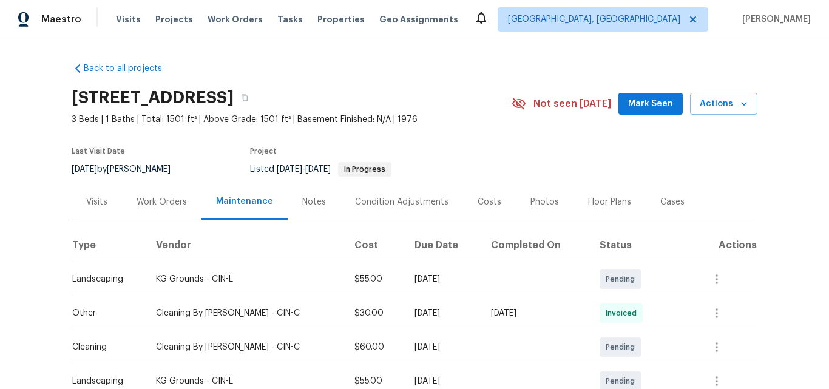
scroll to position [182, 0]
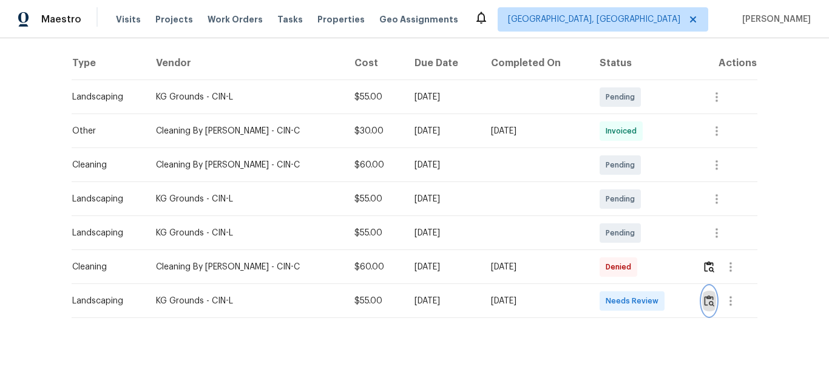
click at [704, 299] on img "button" at bounding box center [709, 301] width 10 height 12
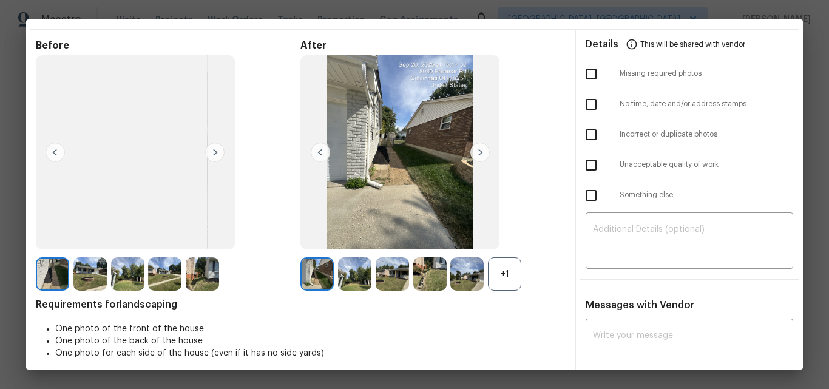
scroll to position [0, 0]
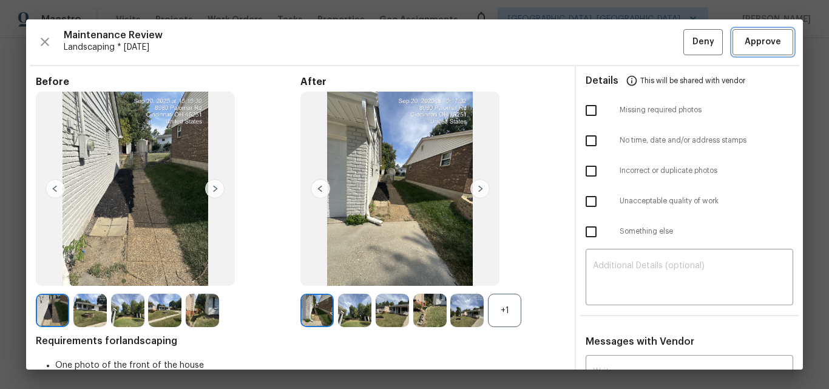
click at [766, 38] on span "Approve" at bounding box center [763, 42] width 36 height 15
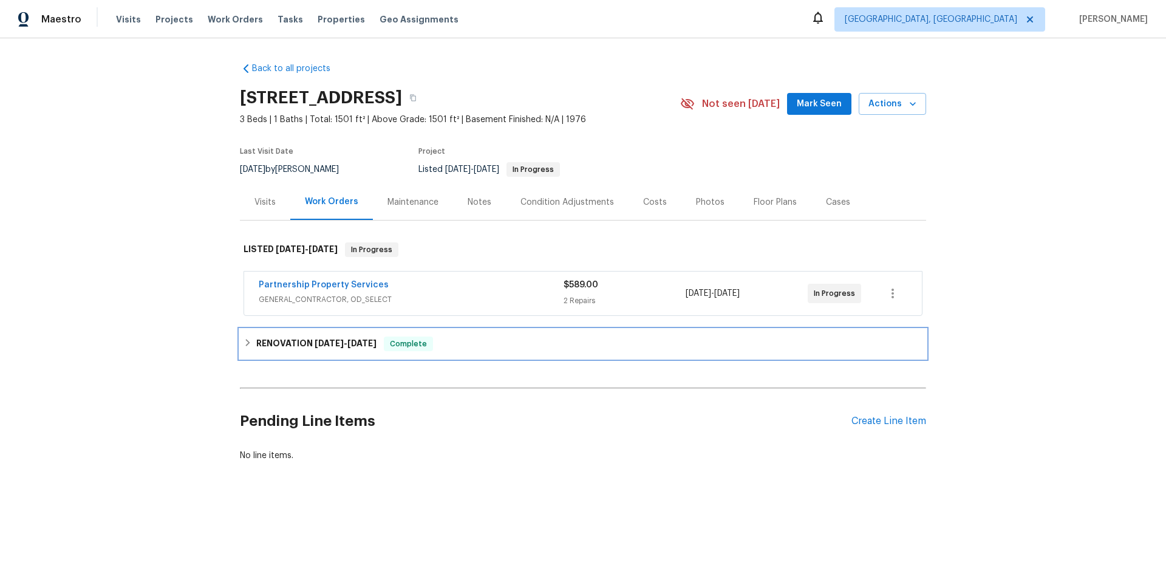
click at [291, 339] on h6 "RENOVATION [DATE] - [DATE]" at bounding box center [316, 343] width 120 height 15
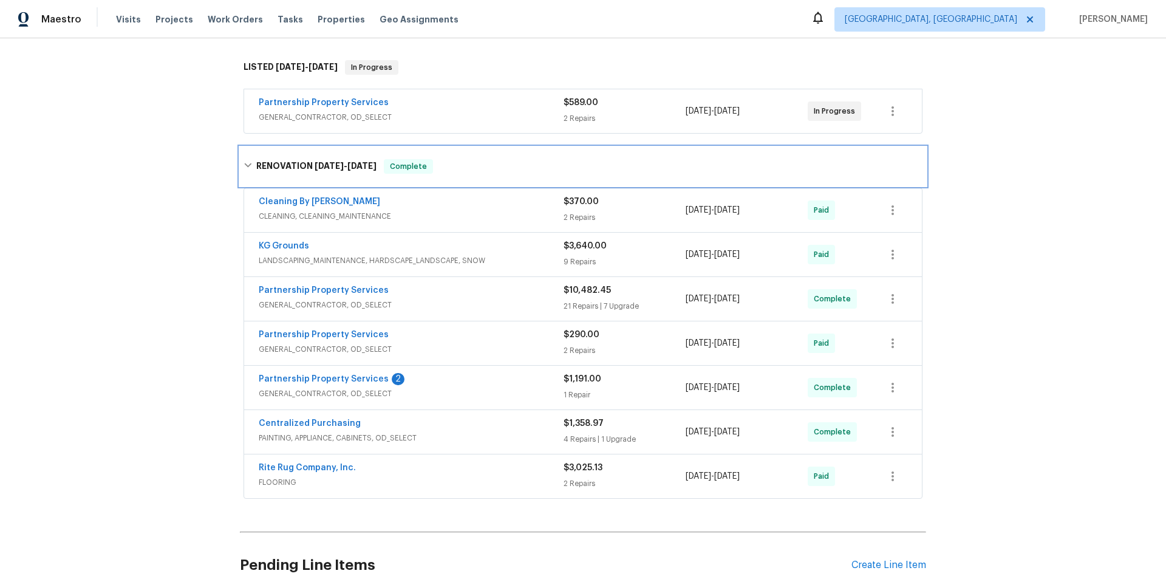
scroll to position [121, 0]
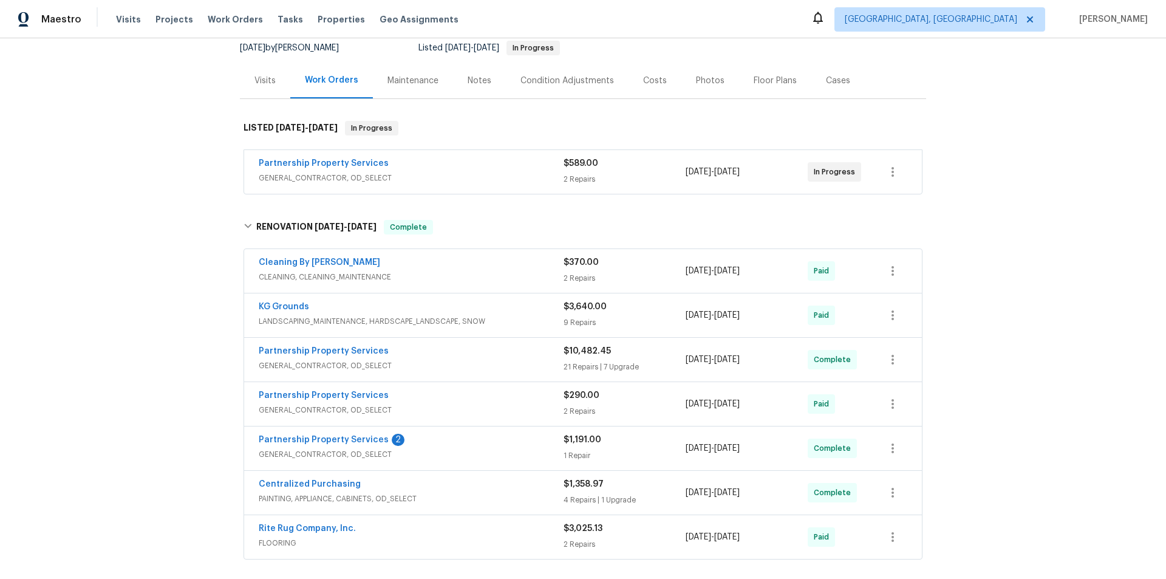
click at [403, 316] on span "LANDSCAPING_MAINTENANCE, HARDSCAPE_LANDSCAPE, SNOW" at bounding box center [411, 321] width 305 height 12
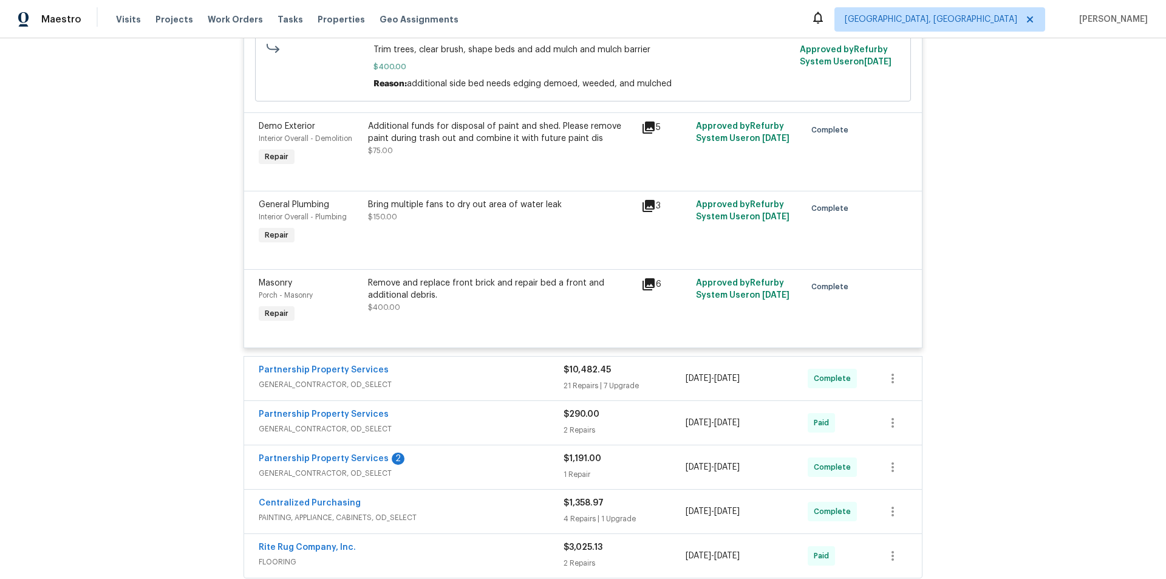
scroll to position [1032, 0]
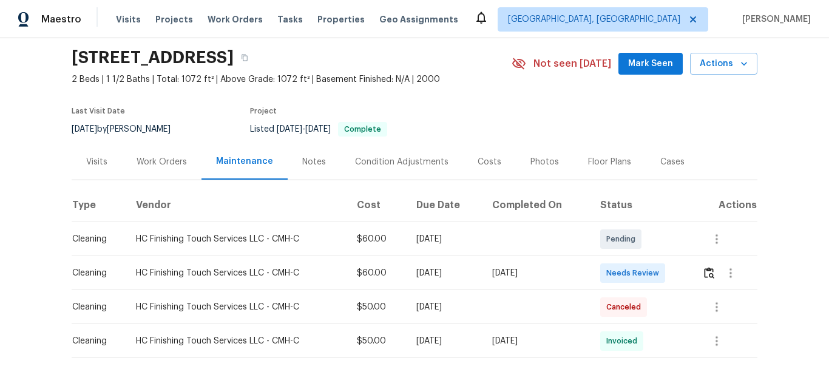
scroll to position [91, 0]
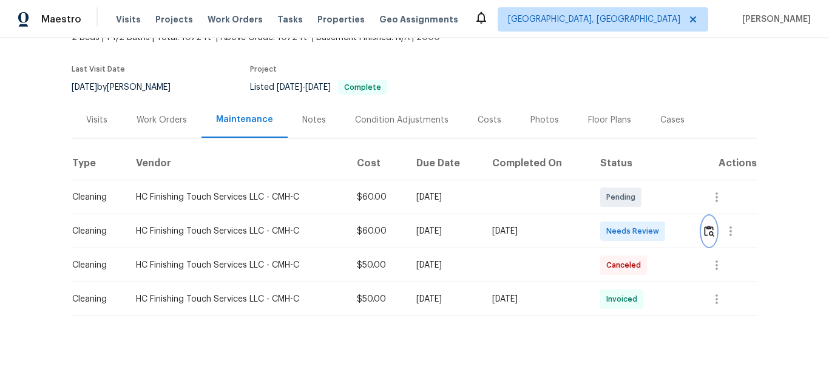
click at [710, 225] on img "button" at bounding box center [709, 231] width 10 height 12
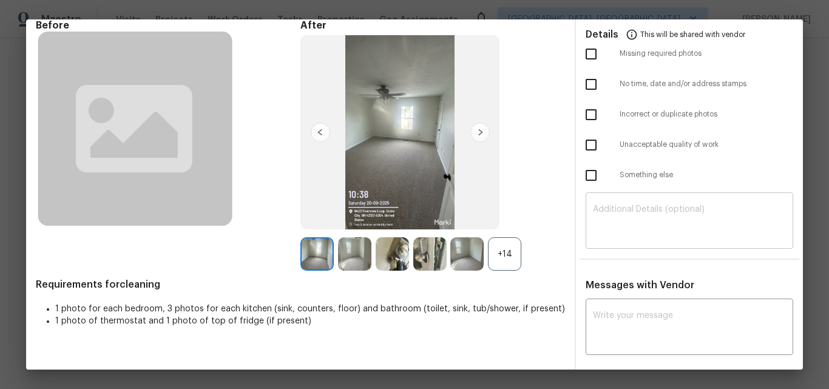
scroll to position [0, 0]
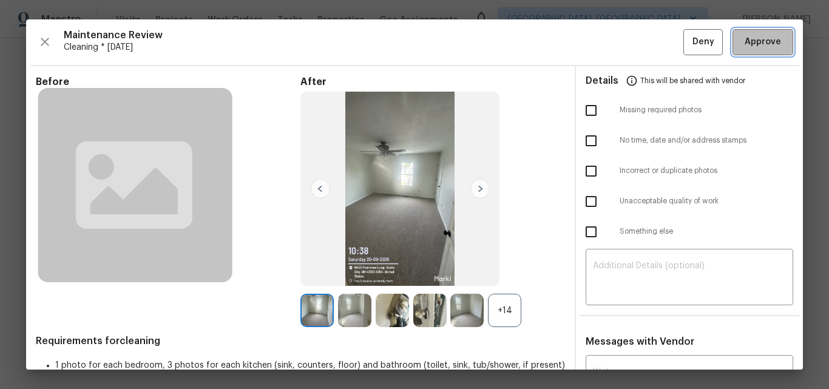
click at [751, 45] on span "Approve" at bounding box center [763, 42] width 36 height 15
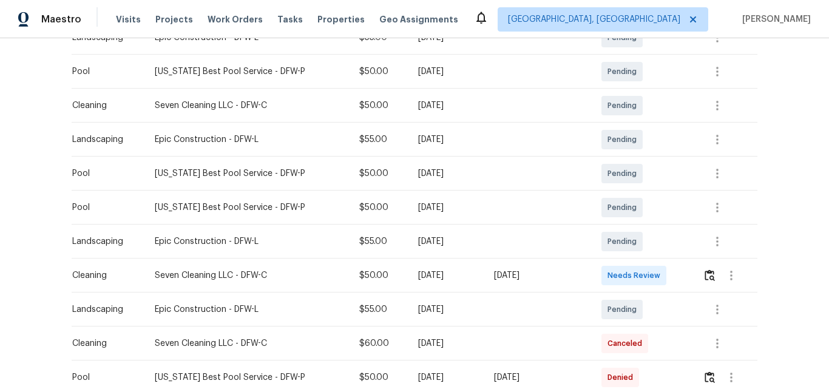
scroll to position [243, 0]
click at [717, 275] on button "button" at bounding box center [731, 274] width 29 height 29
click at [773, 158] on div at bounding box center [414, 194] width 829 height 389
click at [706, 275] on img "button" at bounding box center [710, 274] width 10 height 12
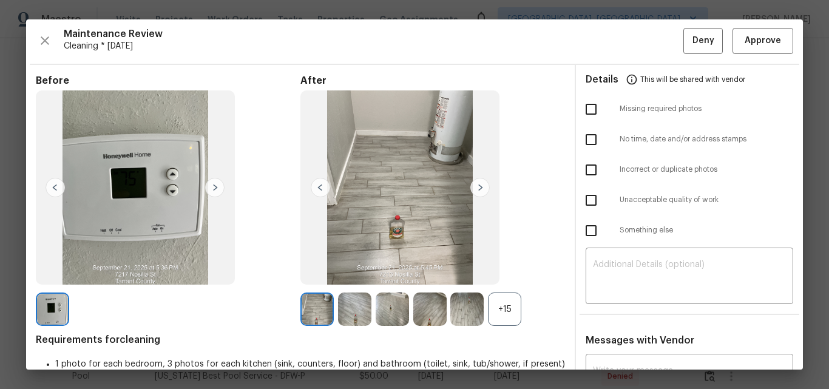
scroll to position [0, 0]
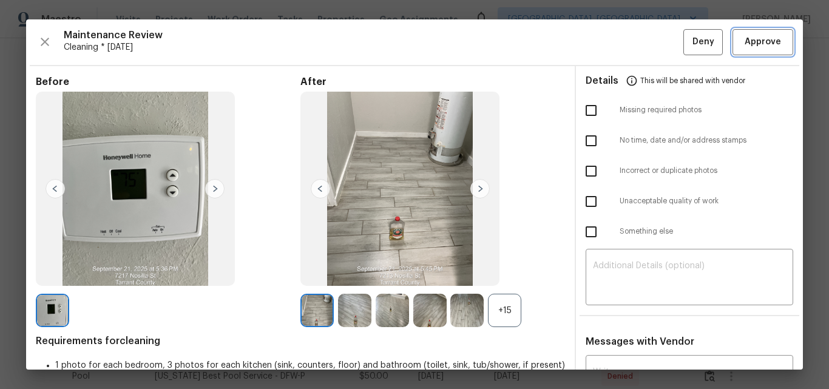
click at [746, 46] on span "Approve" at bounding box center [763, 42] width 36 height 15
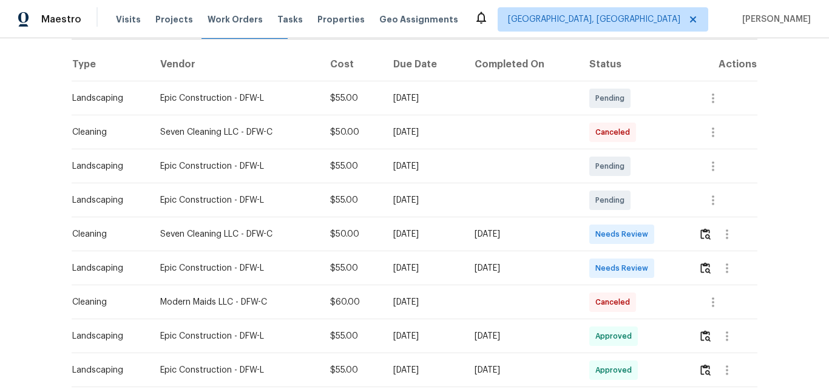
scroll to position [182, 0]
click at [704, 233] on img "button" at bounding box center [706, 233] width 10 height 12
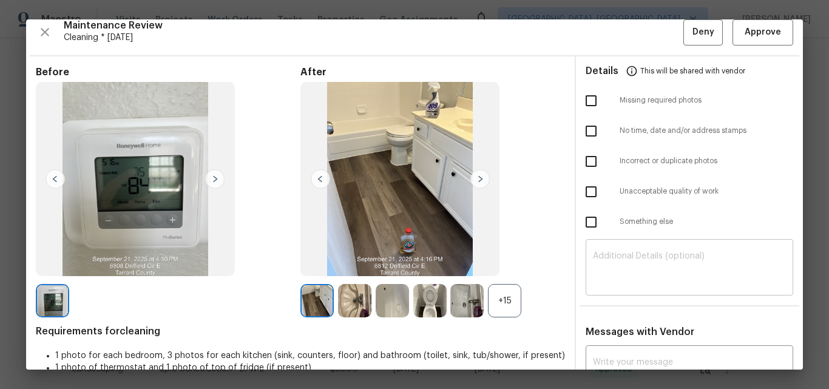
scroll to position [0, 0]
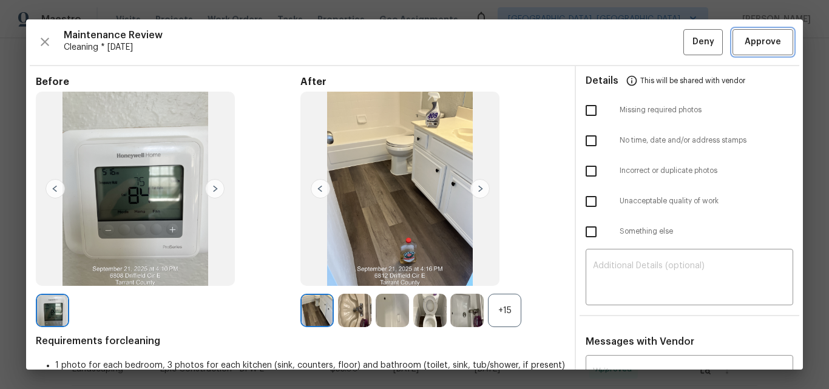
click at [755, 43] on span "Approve" at bounding box center [763, 42] width 36 height 15
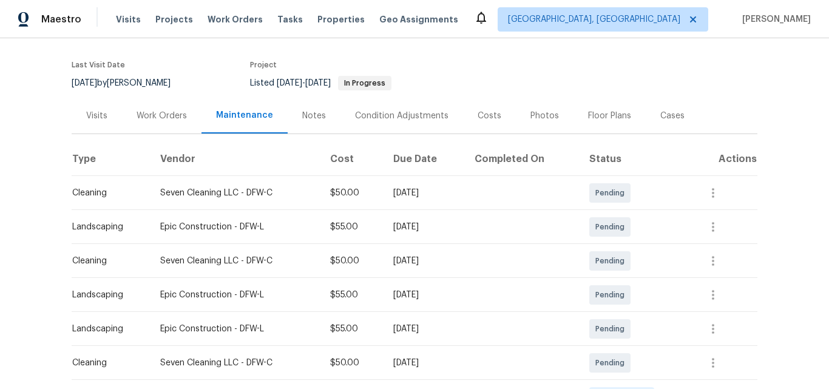
scroll to position [304, 0]
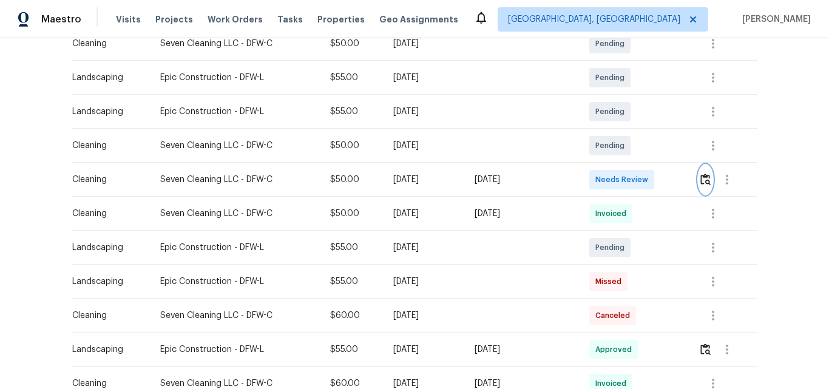
click at [704, 182] on img "button" at bounding box center [706, 180] width 10 height 12
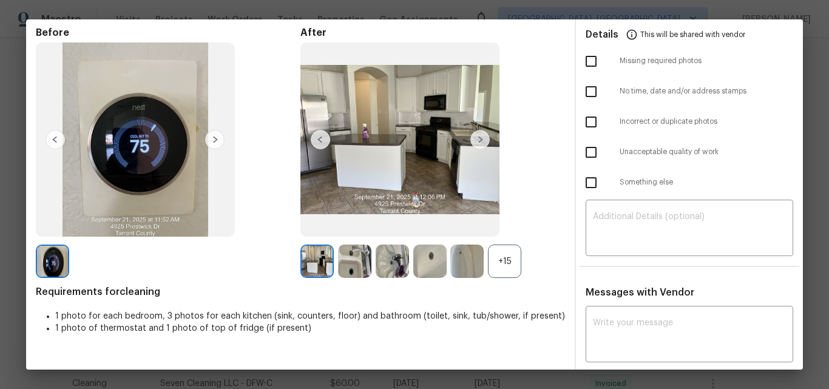
scroll to position [0, 0]
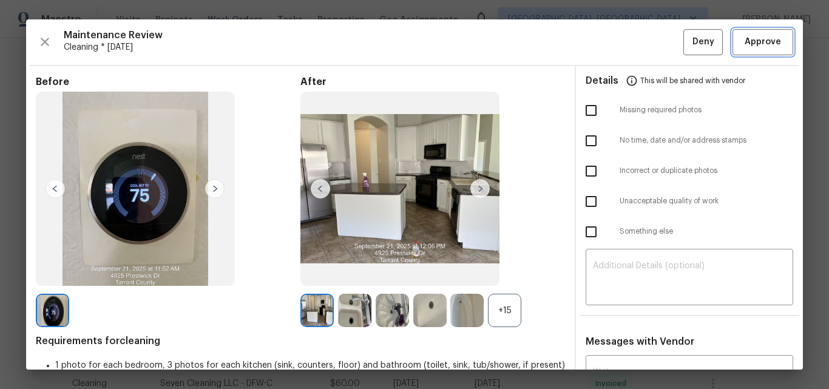
click at [747, 45] on span "Approve" at bounding box center [763, 42] width 36 height 15
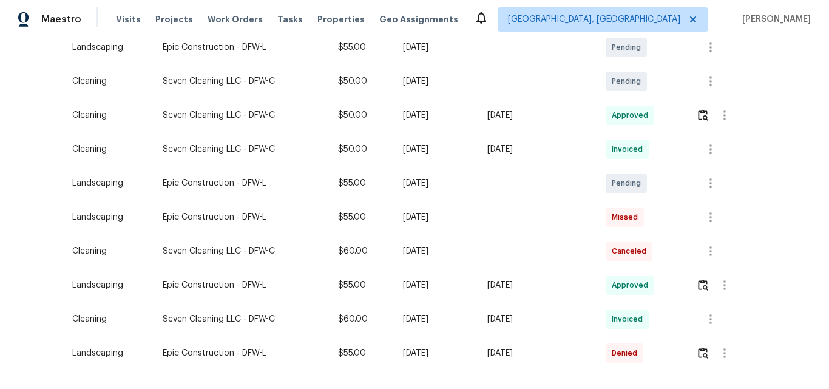
scroll to position [243, 0]
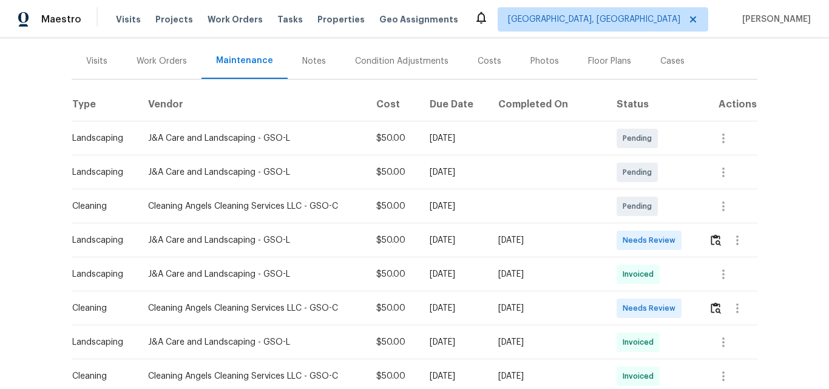
scroll to position [182, 0]
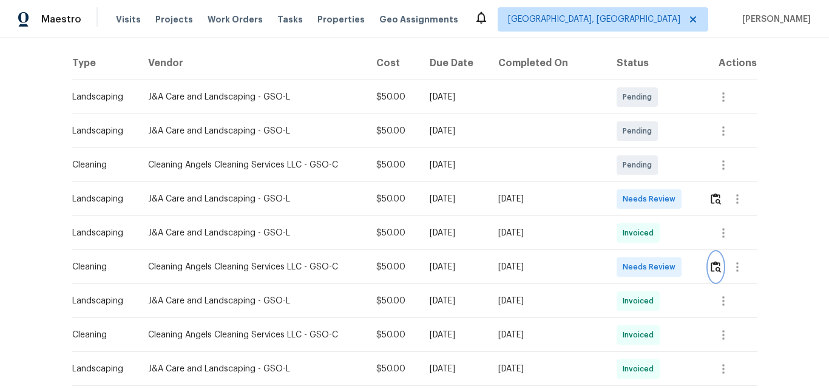
click at [711, 270] on img "button" at bounding box center [716, 267] width 10 height 12
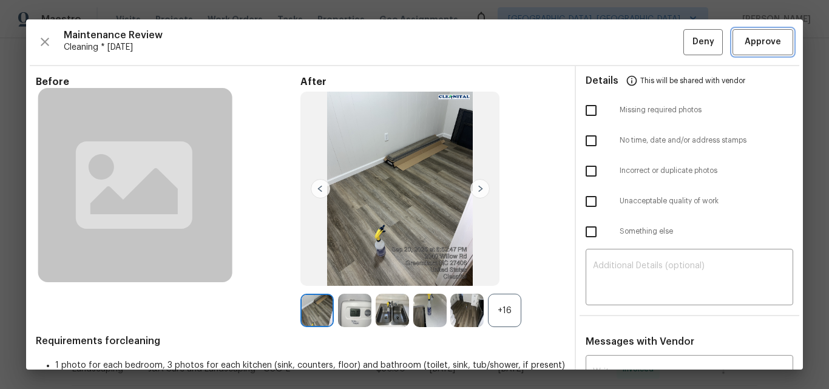
click at [769, 41] on span "Approve" at bounding box center [763, 42] width 36 height 15
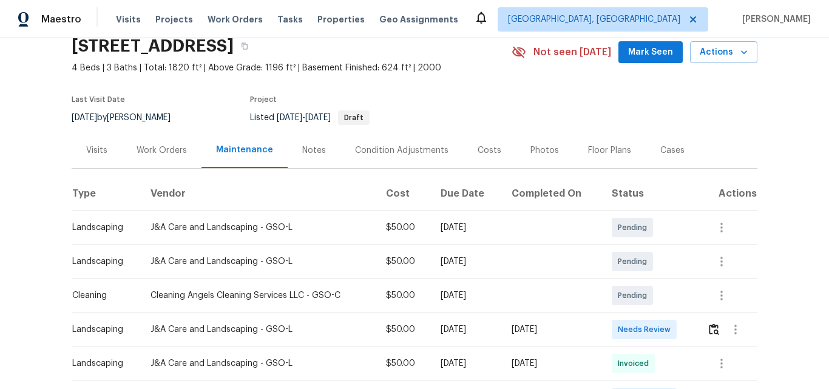
scroll to position [159, 0]
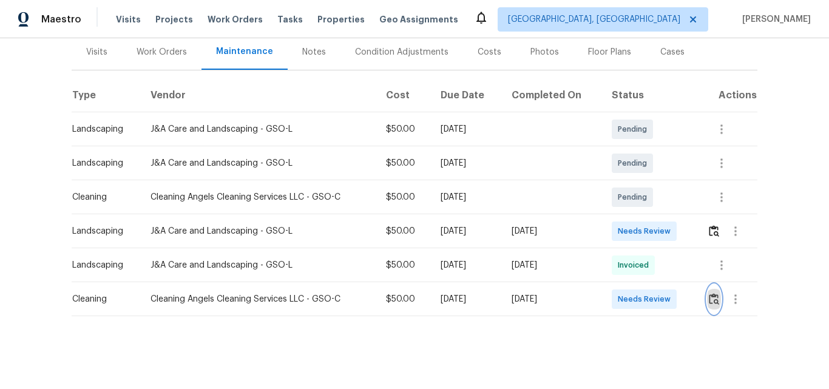
click at [716, 293] on img "button" at bounding box center [714, 299] width 10 height 12
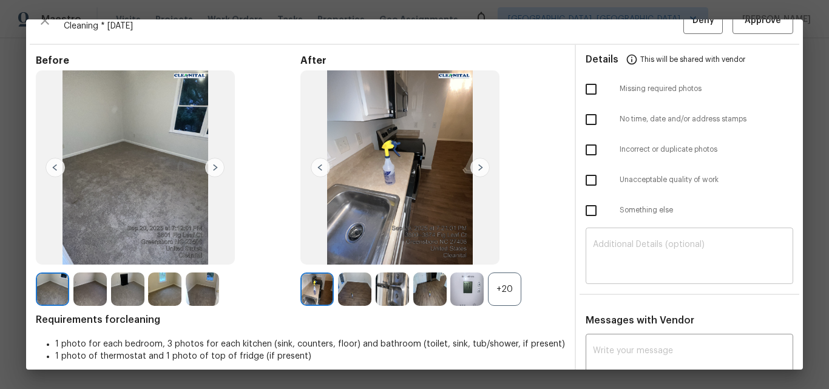
scroll to position [0, 0]
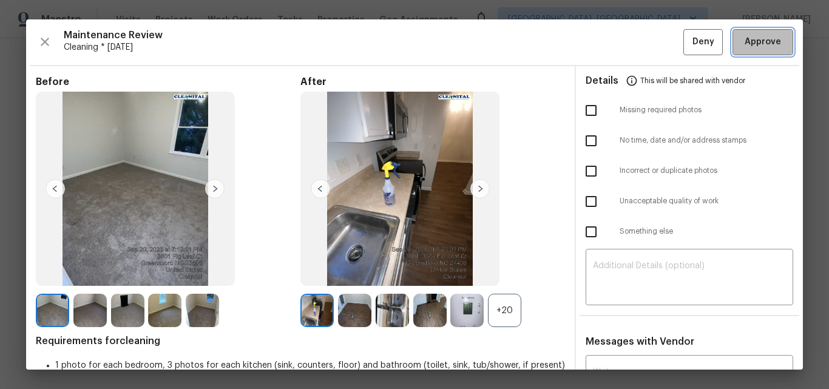
click at [745, 44] on span "Approve" at bounding box center [763, 42] width 36 height 15
